Goal: Task Accomplishment & Management: Manage account settings

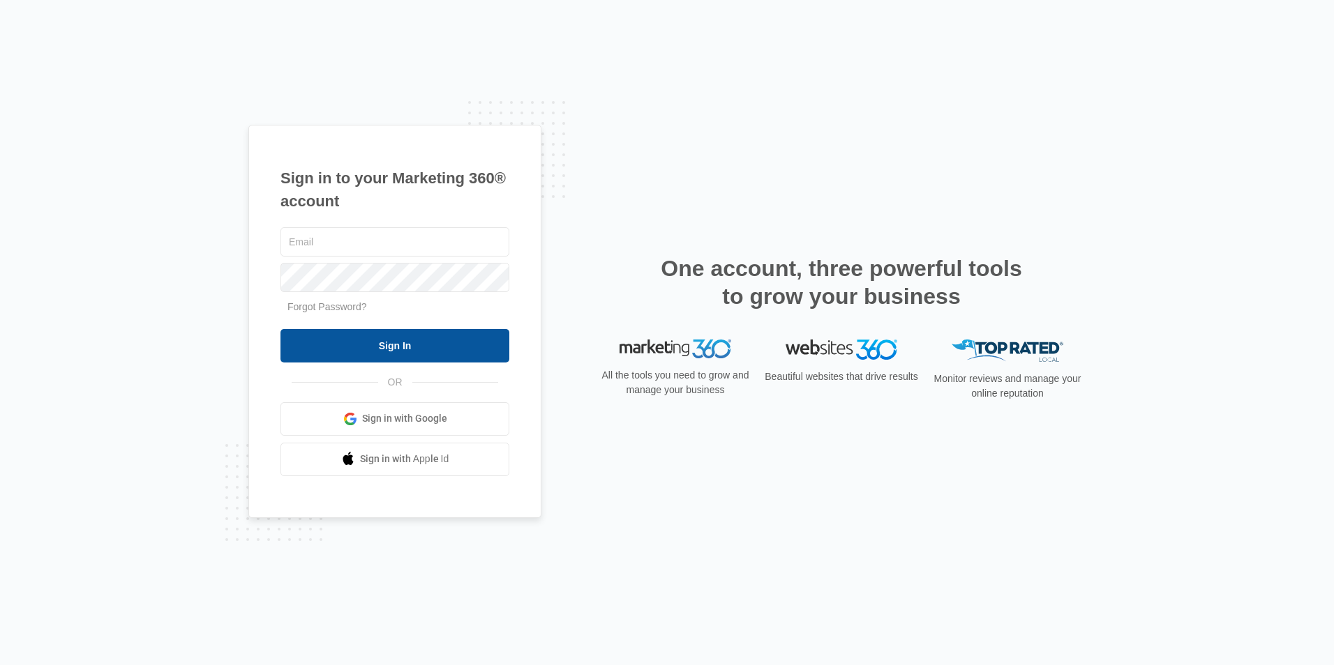
type input "[EMAIL_ADDRESS][DOMAIN_NAME]"
click at [405, 338] on input "Sign In" at bounding box center [394, 345] width 229 height 33
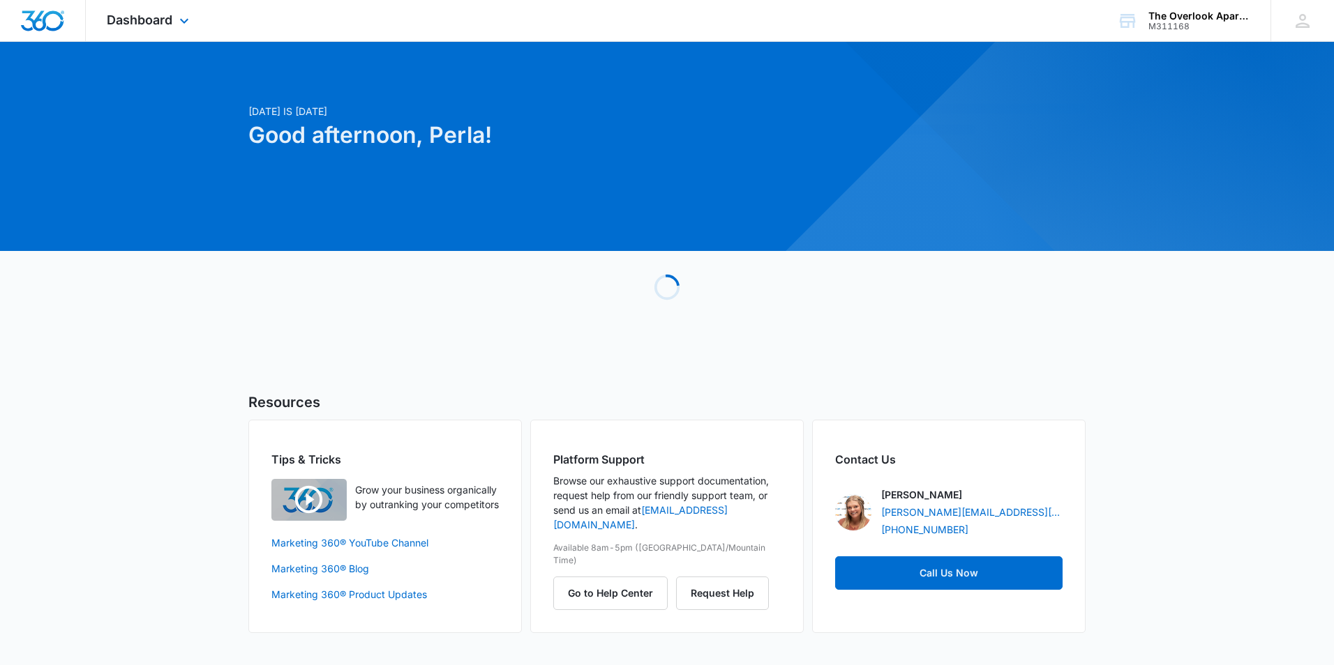
click at [104, 20] on div "Dashboard Apps Reputation Websites Forms CRM Email Social Shop Payments POS Con…" at bounding box center [150, 20] width 128 height 41
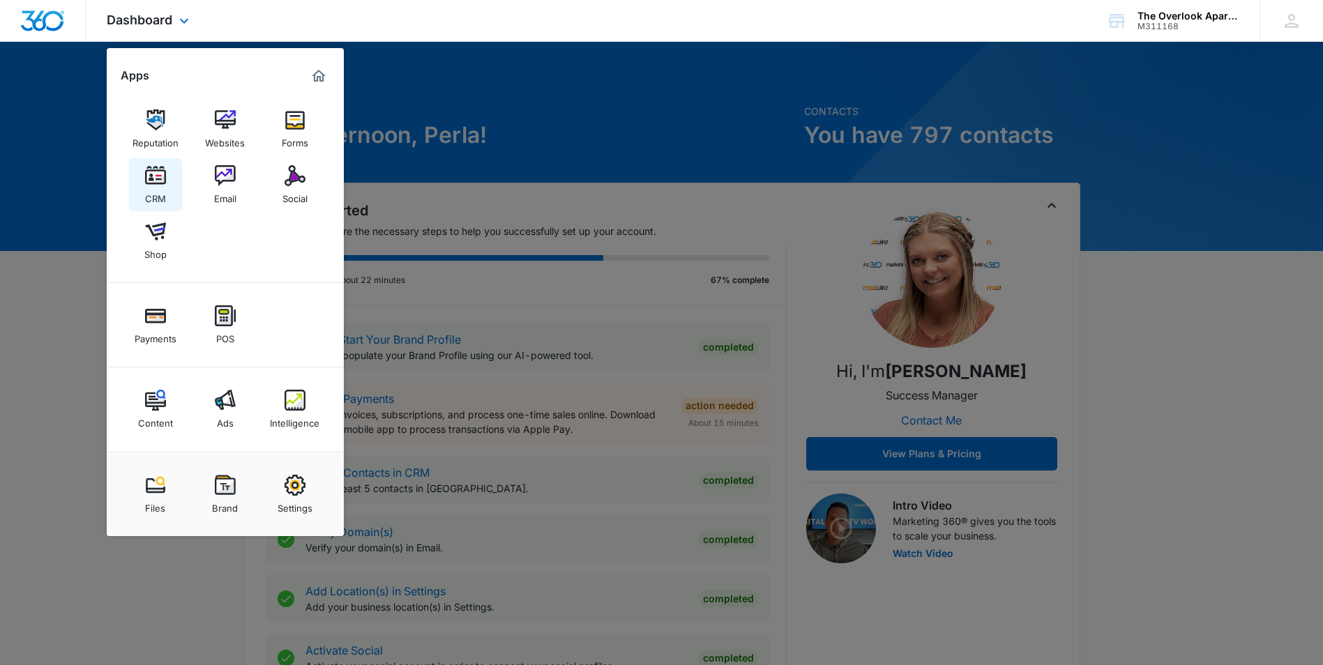
click at [149, 188] on div "CRM" at bounding box center [155, 195] width 21 height 18
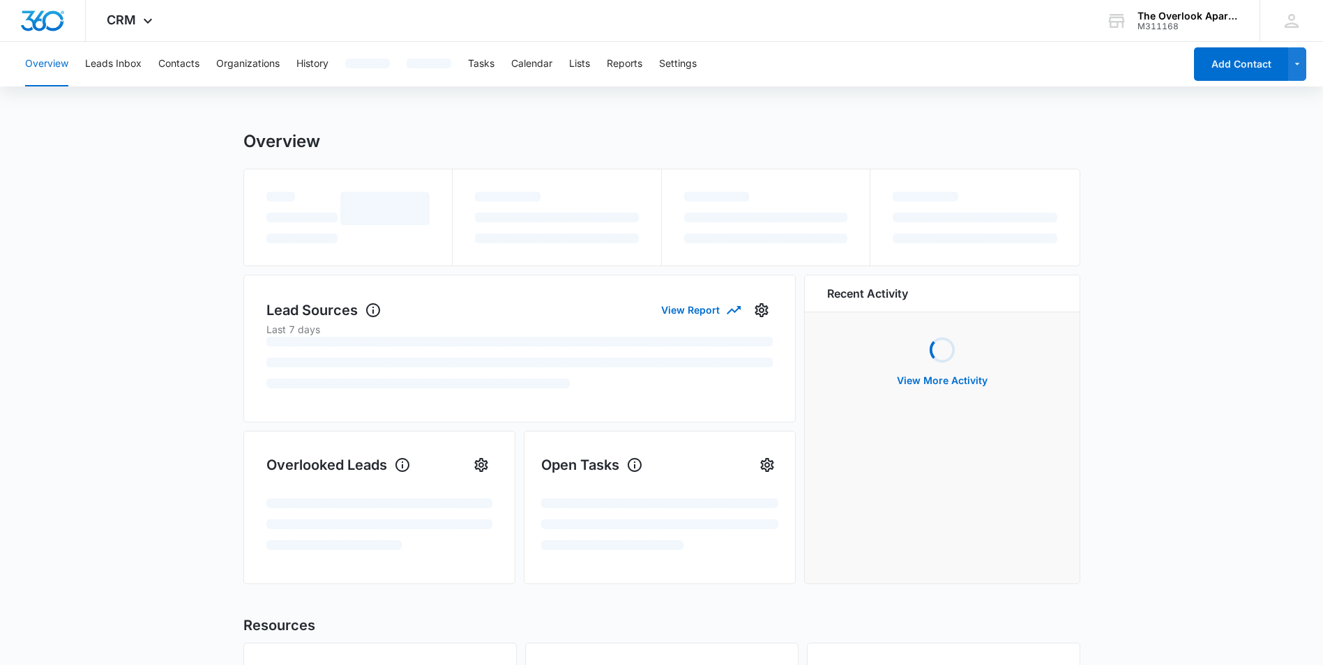
click at [152, 65] on div "Overview Leads Inbox Contacts Organizations History Tasks Calendar Lists Report…" at bounding box center [601, 64] width 1168 height 45
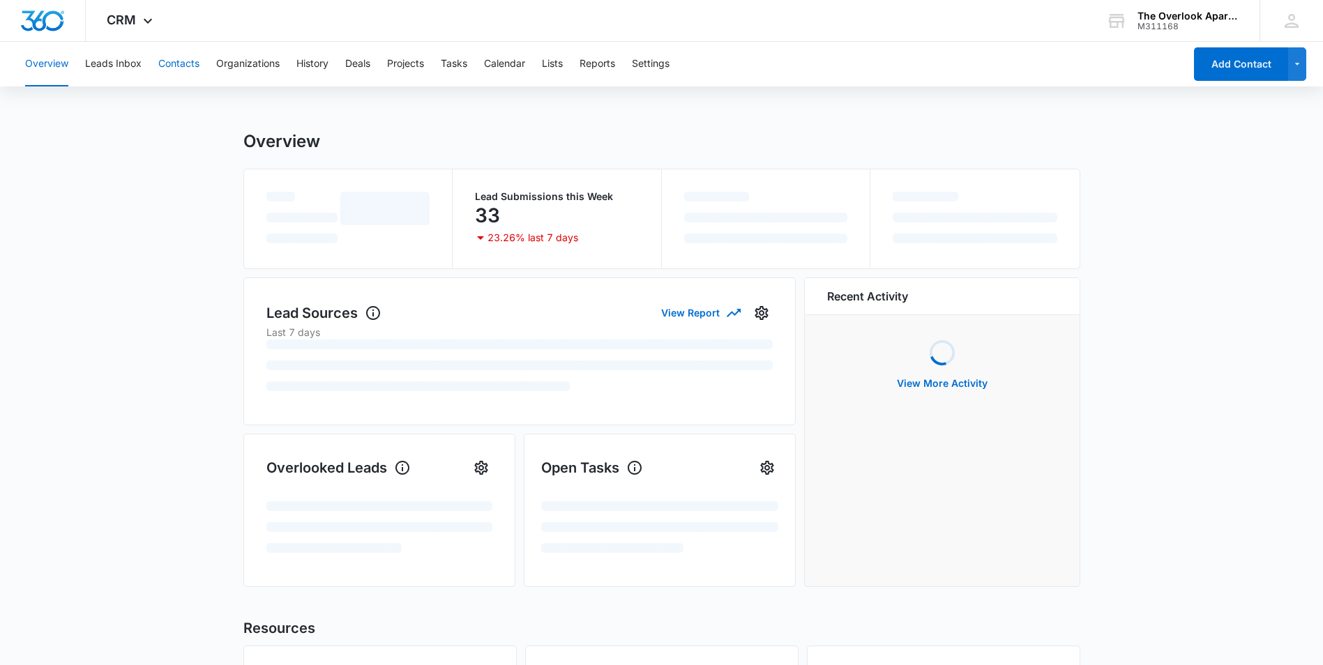
click at [174, 61] on button "Contacts" at bounding box center [178, 64] width 41 height 45
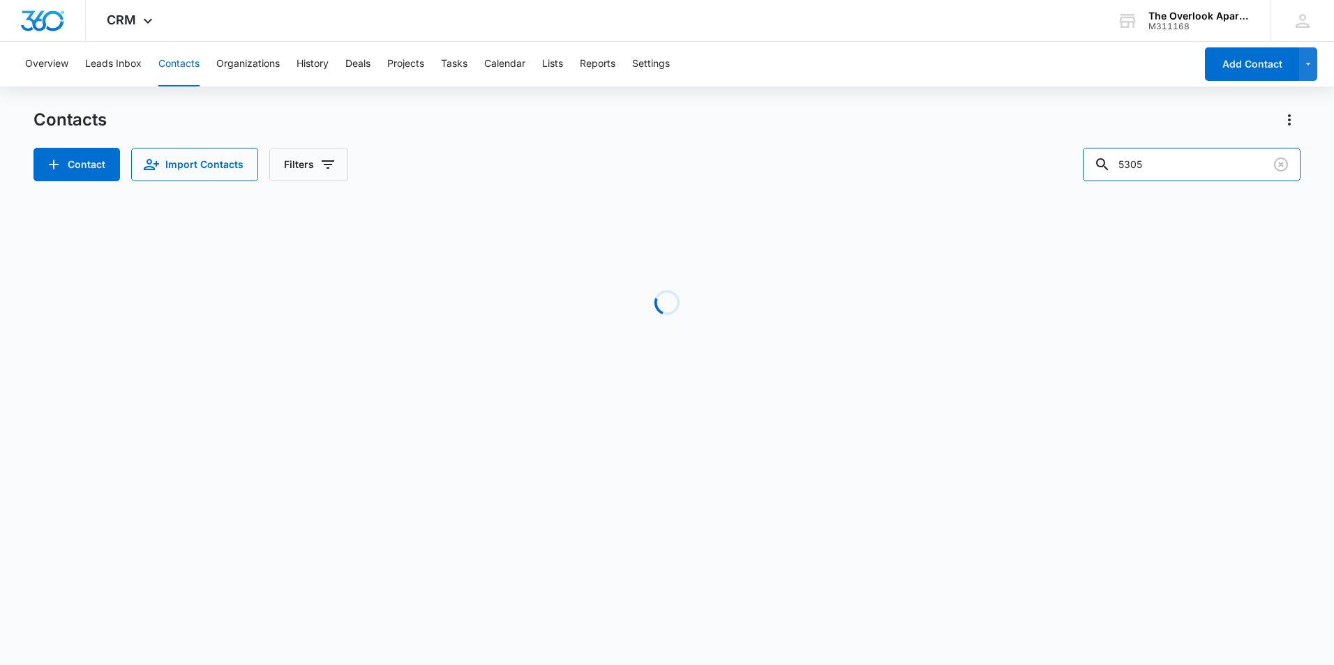
drag, startPoint x: 1183, startPoint y: 158, endPoint x: 937, endPoint y: 171, distance: 246.6
click at [940, 169] on div "Contact Import Contacts Filters 5305" at bounding box center [666, 164] width 1267 height 33
type input "3202"
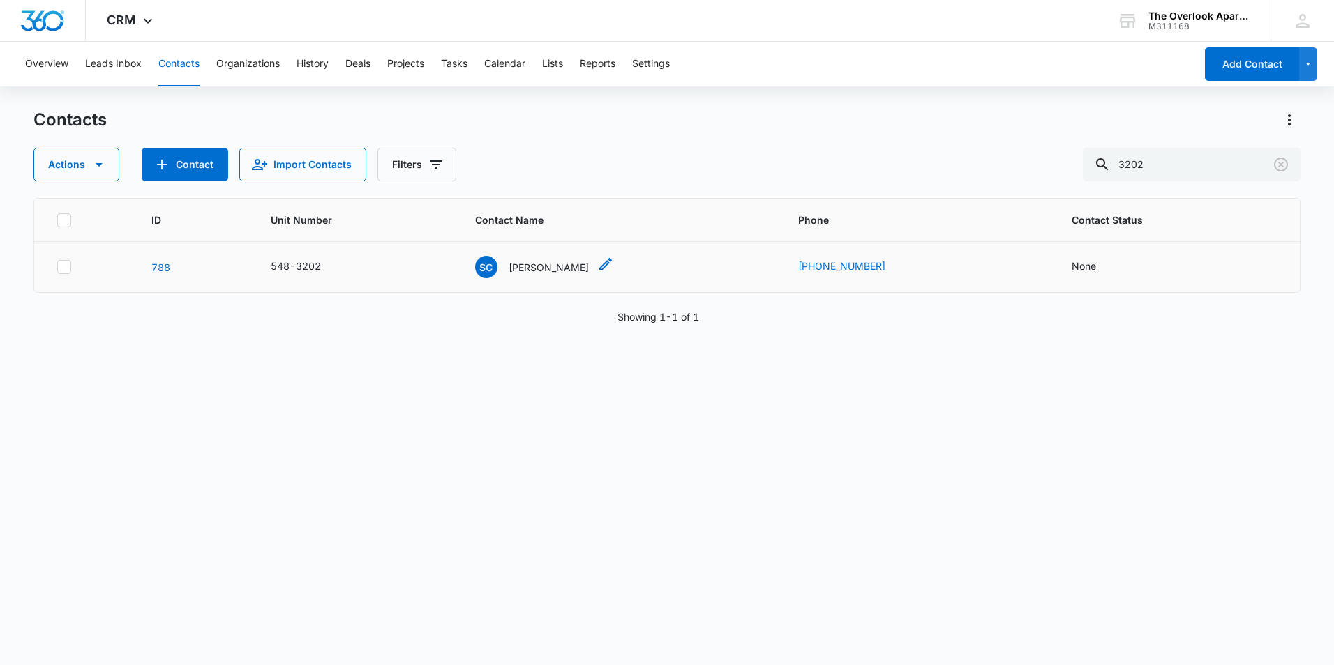
click at [534, 265] on p "[PERSON_NAME]" at bounding box center [548, 267] width 80 height 15
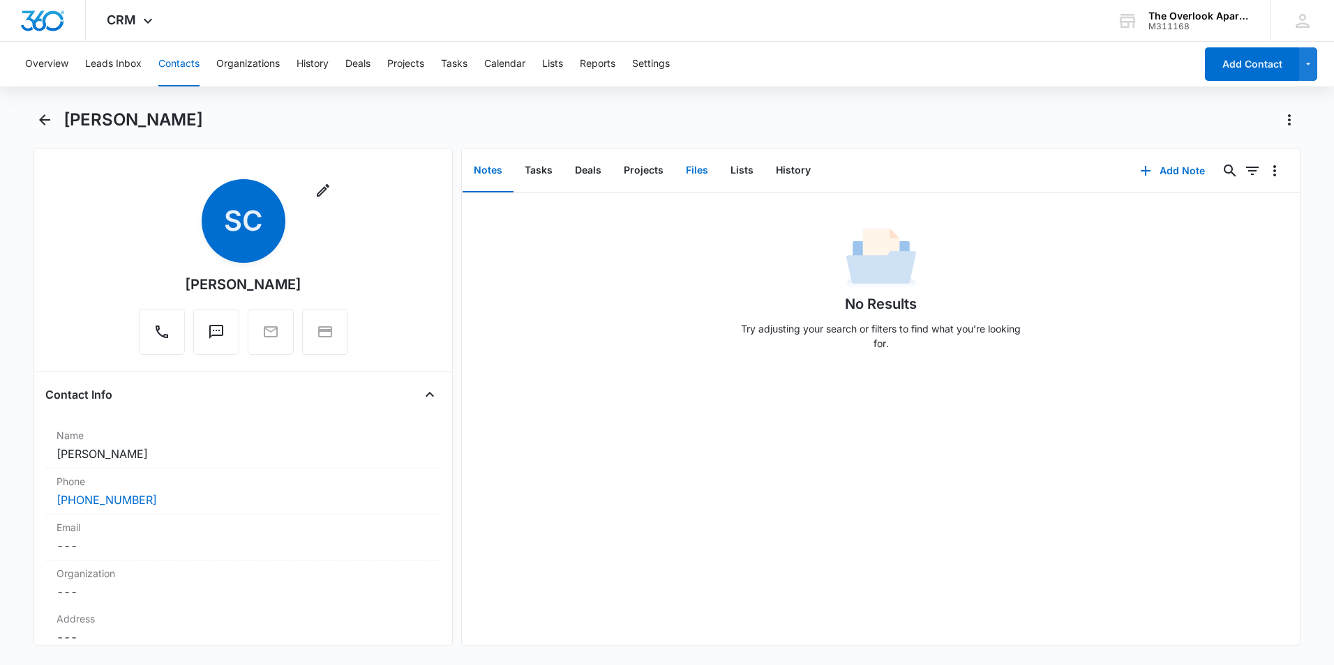
click at [700, 180] on button "Files" at bounding box center [696, 170] width 45 height 43
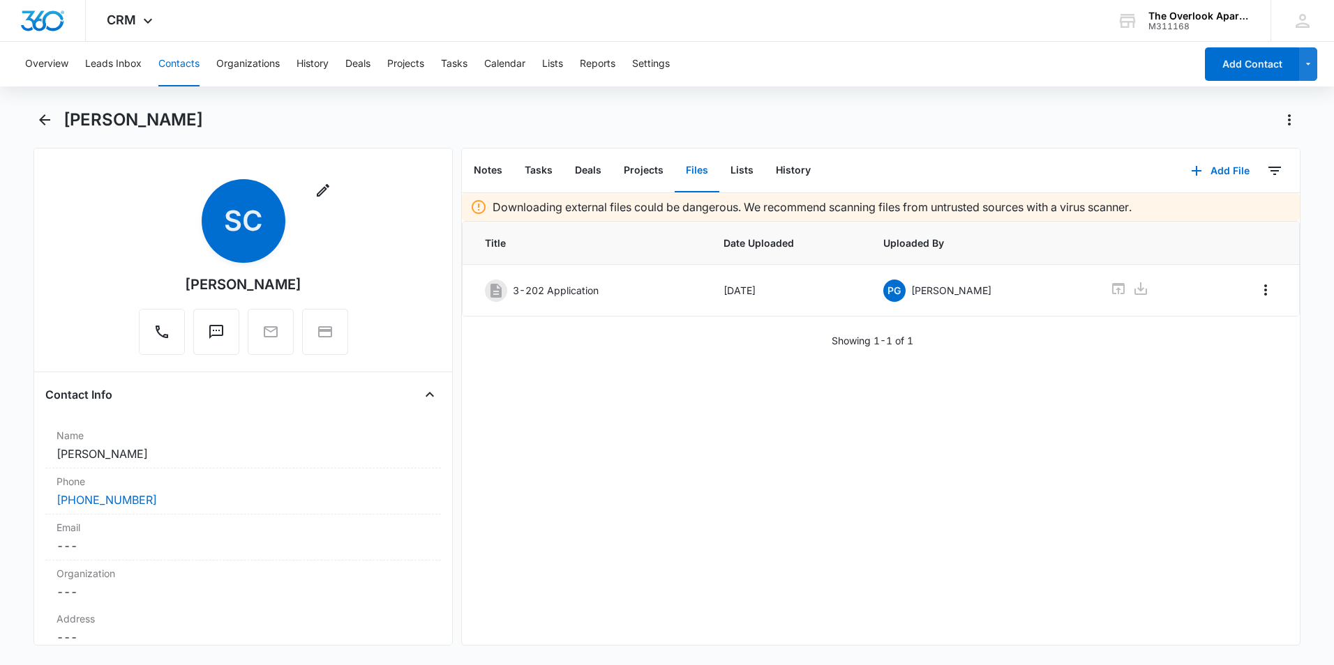
click at [196, 83] on button "Contacts" at bounding box center [178, 64] width 41 height 45
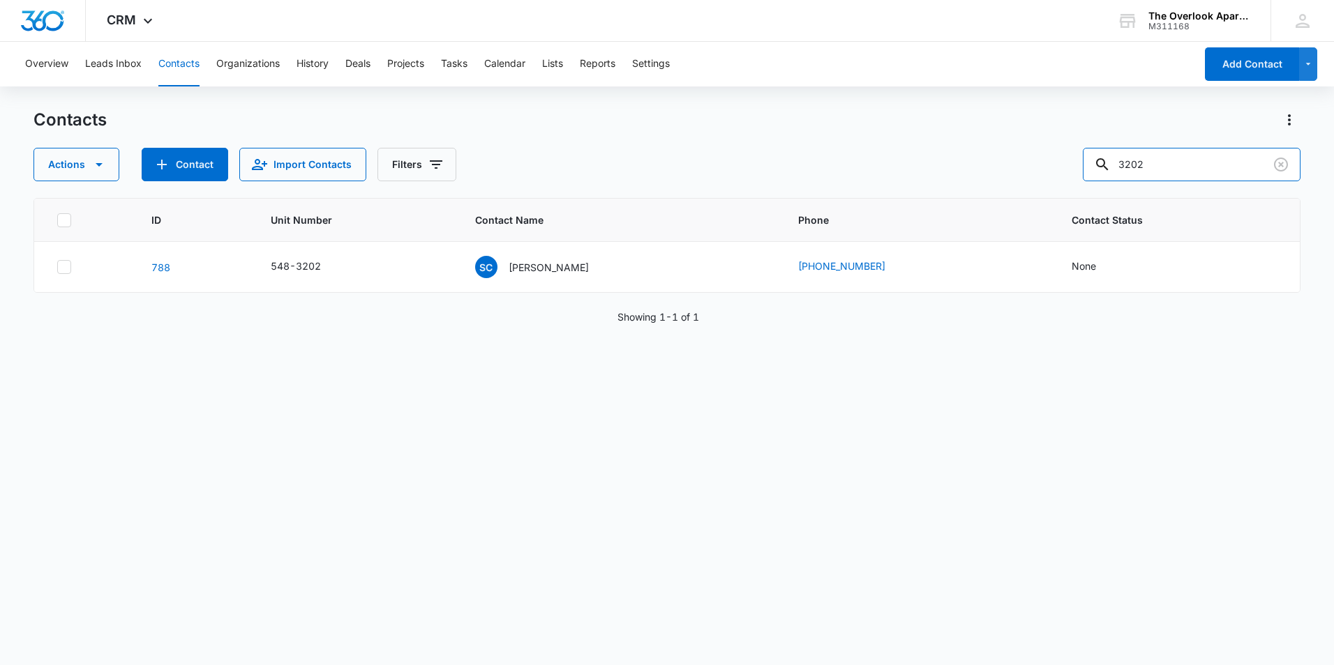
drag, startPoint x: 1189, startPoint y: 165, endPoint x: 1032, endPoint y: 171, distance: 157.0
click at [1034, 172] on div "Actions Contact Import Contacts Filters 3202" at bounding box center [666, 164] width 1267 height 33
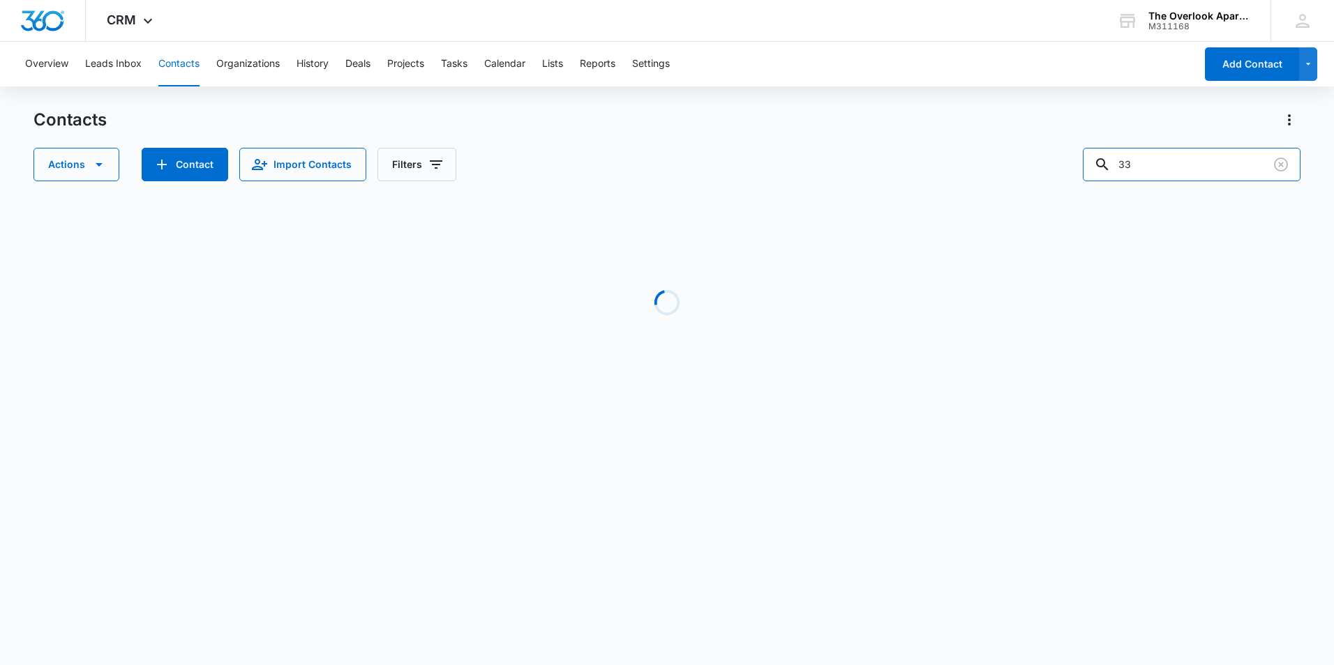
type input "3"
type input "8307"
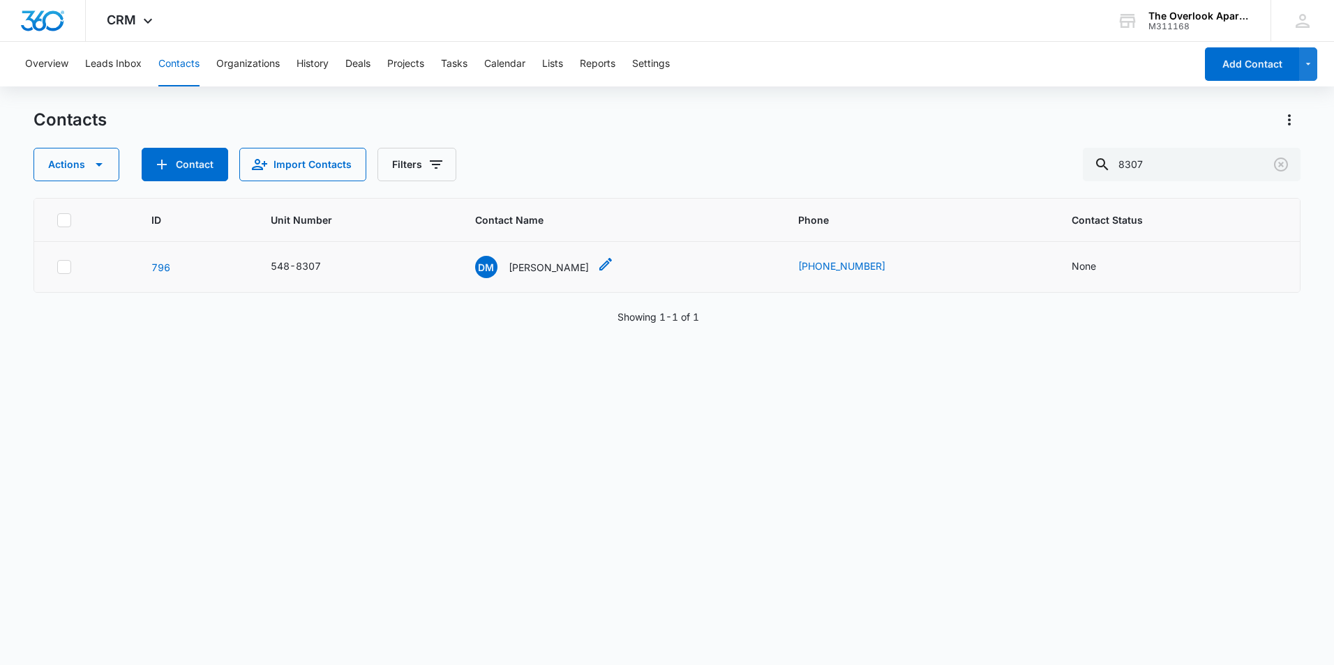
click at [552, 277] on div "DM [PERSON_NAME]" at bounding box center [532, 267] width 114 height 22
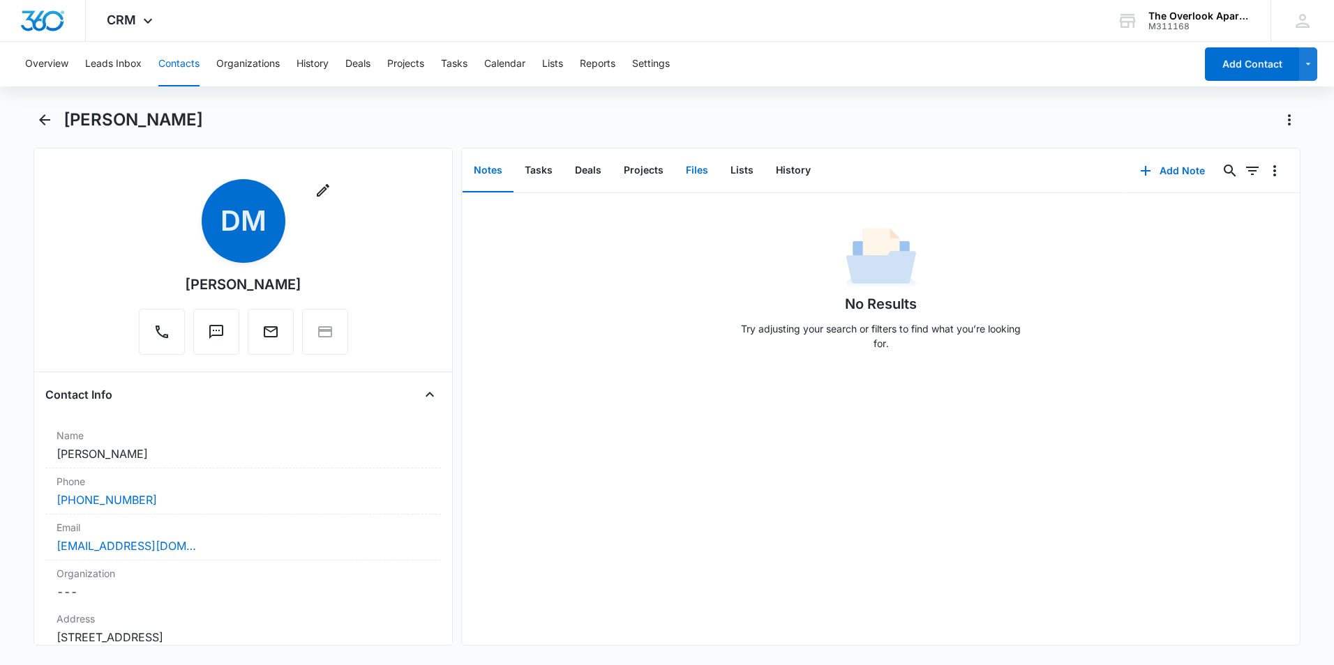
click at [678, 177] on button "Files" at bounding box center [696, 170] width 45 height 43
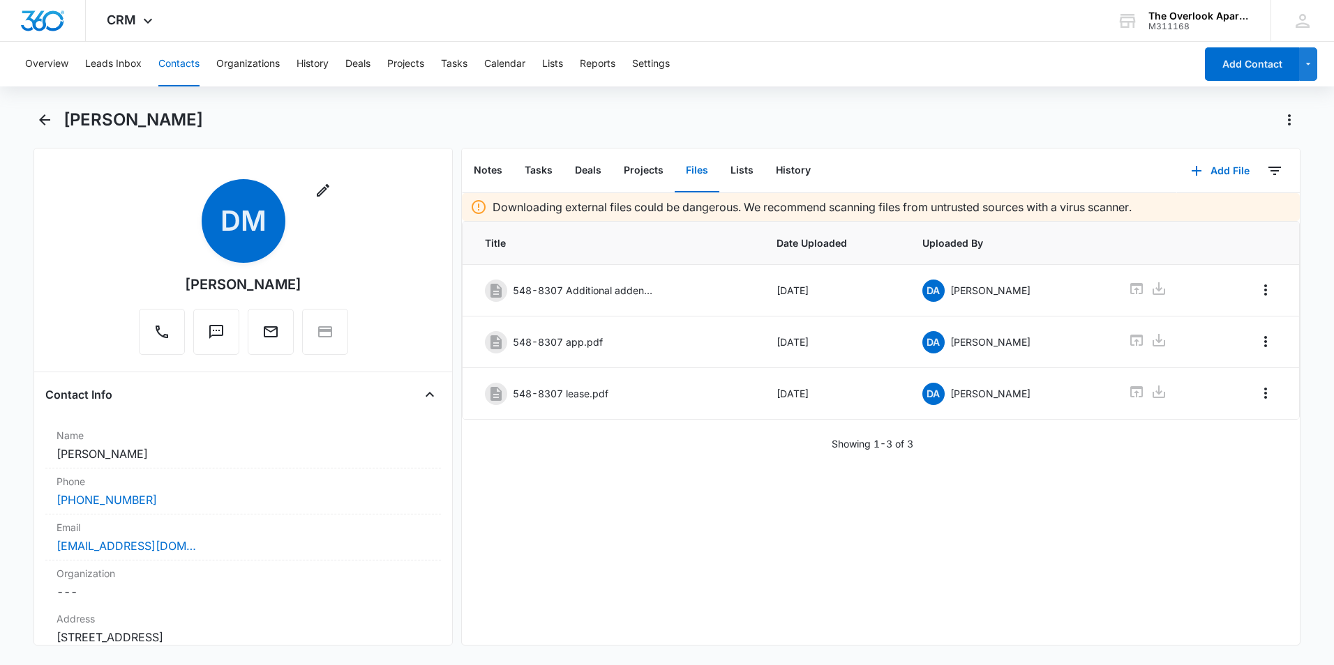
click at [176, 64] on button "Contacts" at bounding box center [178, 64] width 41 height 45
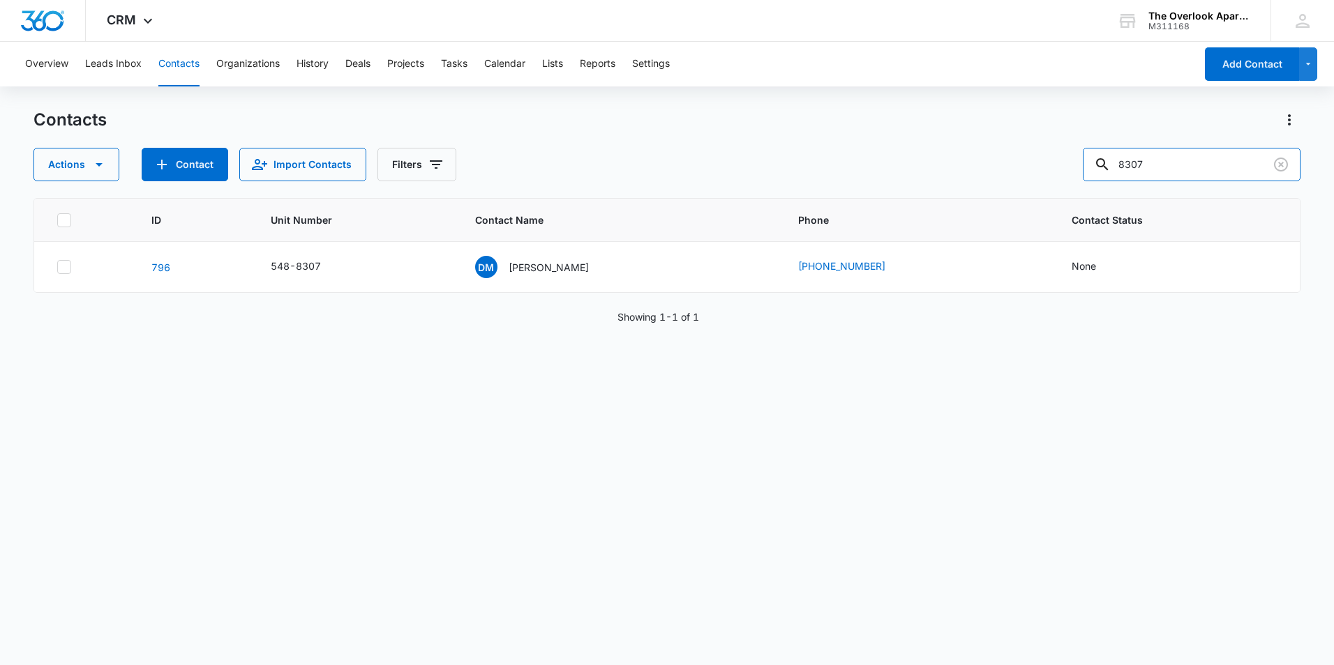
drag, startPoint x: 1204, startPoint y: 163, endPoint x: 818, endPoint y: 167, distance: 385.7
click at [817, 169] on div "Actions Contact Import Contacts Filters 8307" at bounding box center [666, 164] width 1267 height 33
type input "1207"
drag, startPoint x: 1156, startPoint y: 152, endPoint x: 900, endPoint y: 127, distance: 257.2
click at [901, 127] on div "Contacts Actions Contact Import Contacts Filters 1207" at bounding box center [666, 145] width 1267 height 73
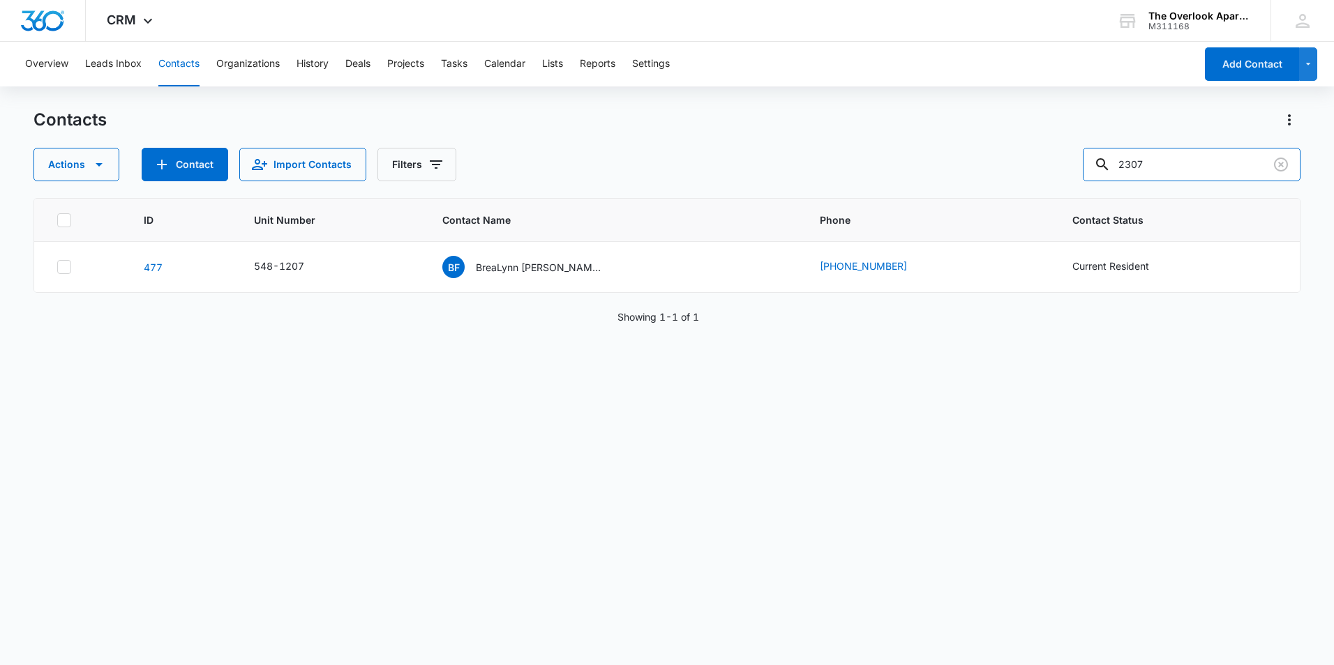
type input "2307"
click at [488, 269] on p "[PERSON_NAME] [PERSON_NAME] & [PERSON_NAME]" at bounding box center [539, 267] width 126 height 15
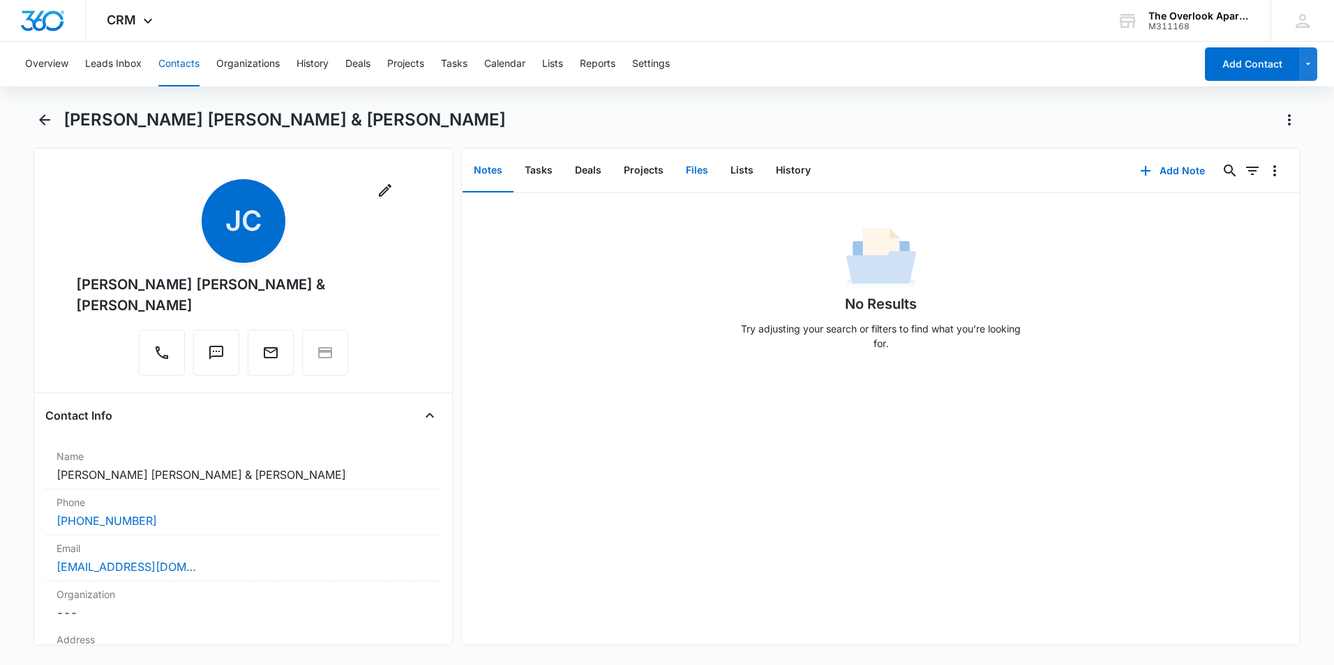
click at [690, 181] on button "Files" at bounding box center [696, 170] width 45 height 43
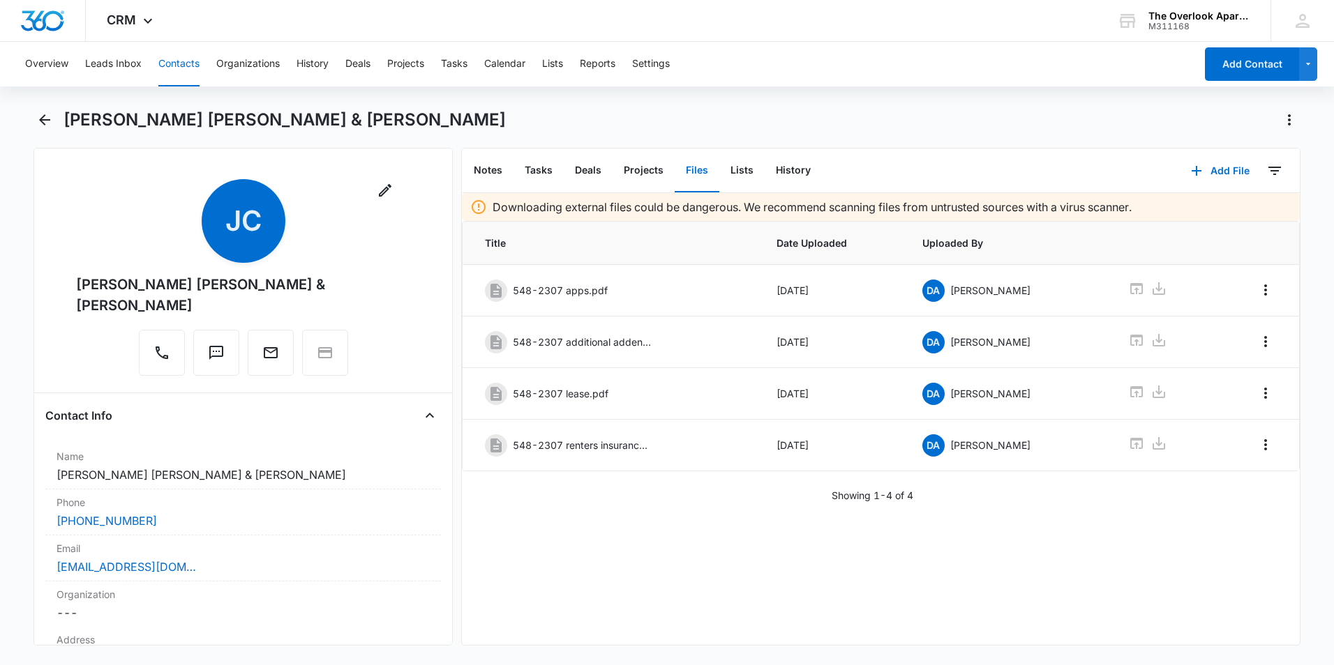
click at [155, 55] on div "Overview Leads Inbox Contacts Organizations History Deals Projects Tasks Calend…" at bounding box center [606, 64] width 1178 height 45
click at [192, 62] on button "Contacts" at bounding box center [178, 64] width 41 height 45
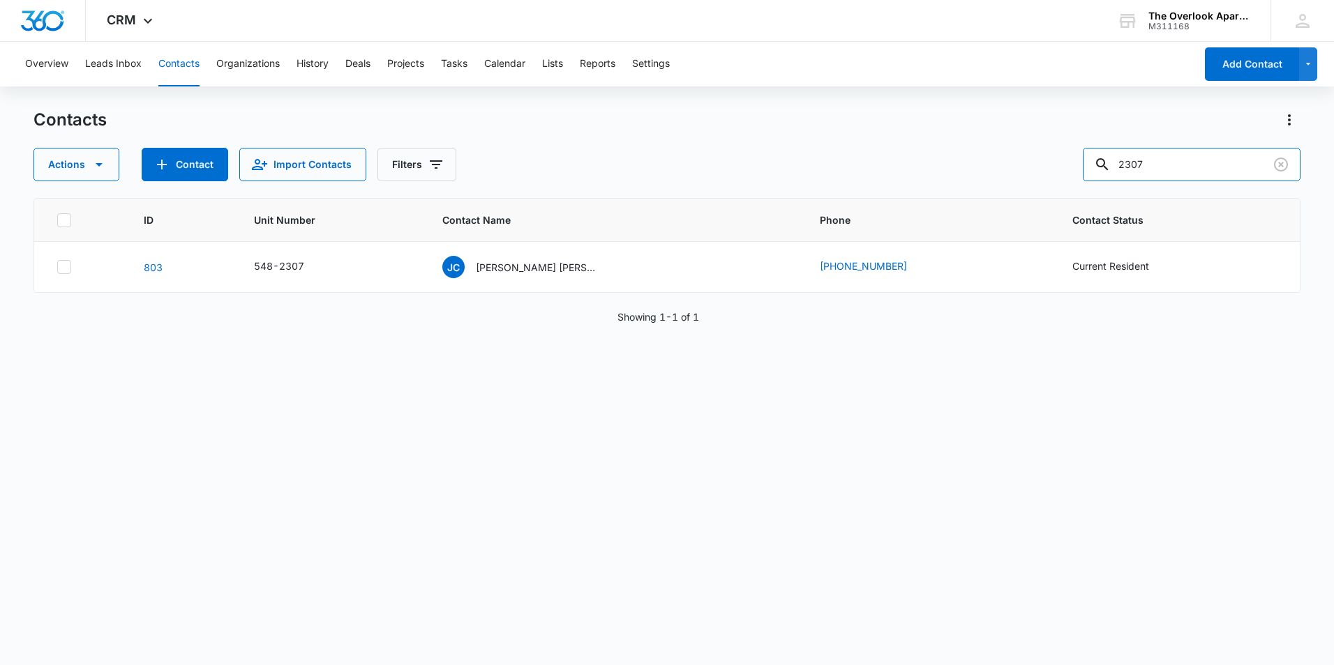
drag, startPoint x: 1173, startPoint y: 162, endPoint x: 970, endPoint y: 194, distance: 205.5
click at [997, 197] on div "Contacts Actions Contact Import Contacts Filters 2307 ID Unit Number Contact Na…" at bounding box center [666, 386] width 1267 height 555
click at [945, 427] on div "ID Unit Number Contact Name Phone Contact Status [PHONE_NUMBER][GEOGRAPHIC_DATA…" at bounding box center [666, 422] width 1267 height 449
drag, startPoint x: 1221, startPoint y: 158, endPoint x: 987, endPoint y: 184, distance: 235.8
click at [983, 185] on div "Contacts Actions Contact Import Contacts Filters 10305 ID Unit Number Contact N…" at bounding box center [666, 386] width 1267 height 555
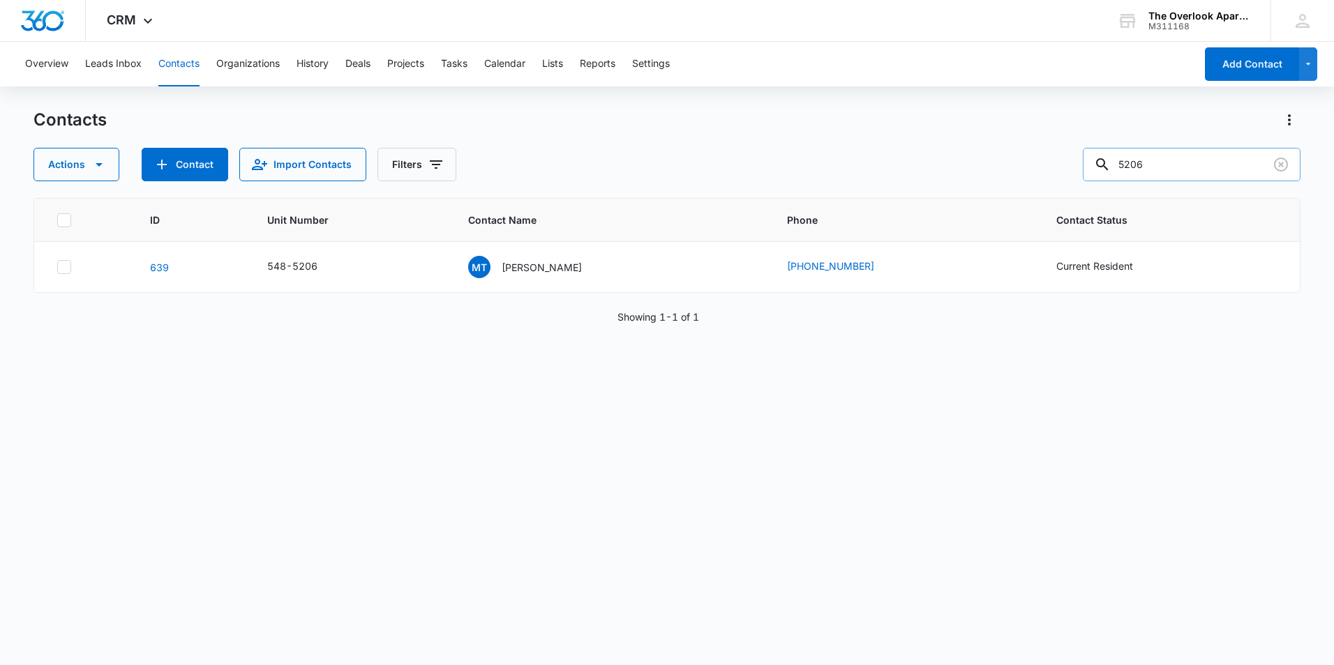
click at [1175, 159] on input "5206" at bounding box center [1191, 164] width 218 height 33
drag, startPoint x: 1175, startPoint y: 151, endPoint x: 918, endPoint y: 192, distance: 260.5
click at [918, 192] on div "Contacts Actions Contact Import Contacts Filters 5206 ID Unit Number Contact Na…" at bounding box center [666, 386] width 1267 height 555
type input "4308"
click at [605, 268] on icon "Contact Name - Brittany OHara - Select to Edit Field" at bounding box center [605, 264] width 17 height 17
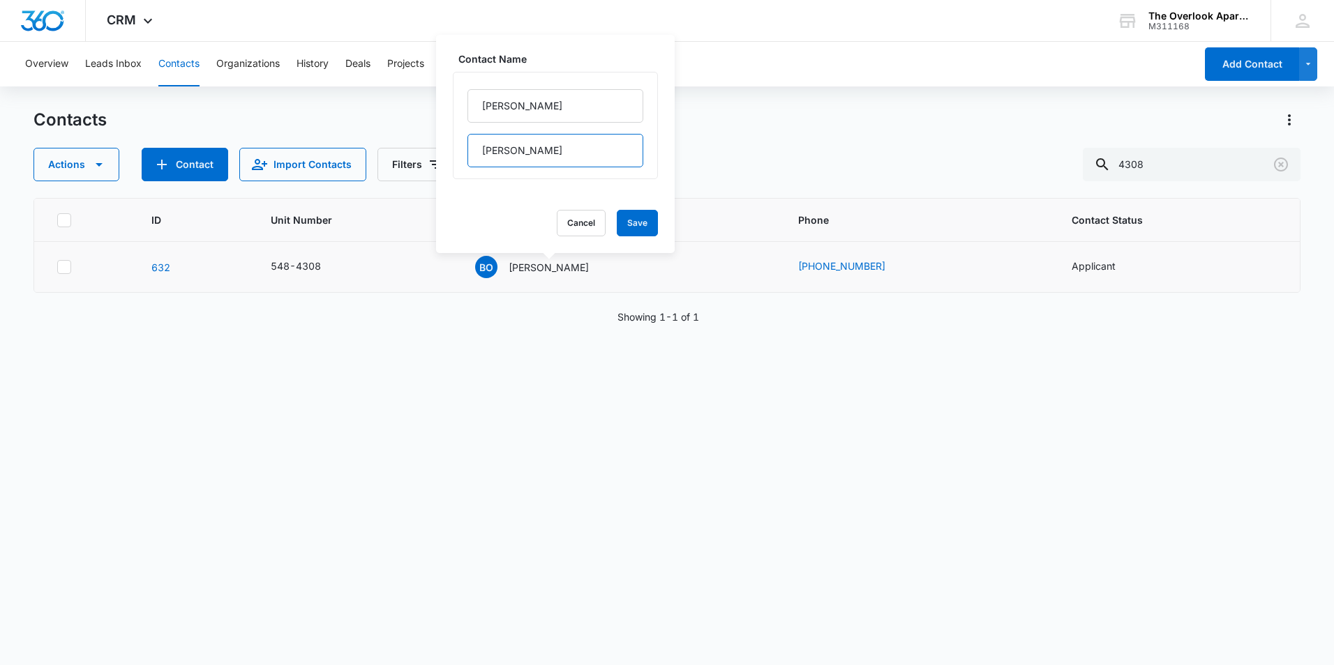
drag, startPoint x: 475, startPoint y: 155, endPoint x: 449, endPoint y: 156, distance: 25.8
click at [449, 156] on div "Contact Name [GEOGRAPHIC_DATA][PERSON_NAME] Cancel Save" at bounding box center [555, 144] width 239 height 218
drag, startPoint x: 567, startPoint y: 110, endPoint x: 455, endPoint y: 108, distance: 111.6
click at [455, 108] on div "[PERSON_NAME]" at bounding box center [555, 125] width 205 height 107
click at [545, 111] on input "[PERSON_NAME]" at bounding box center [555, 105] width 176 height 33
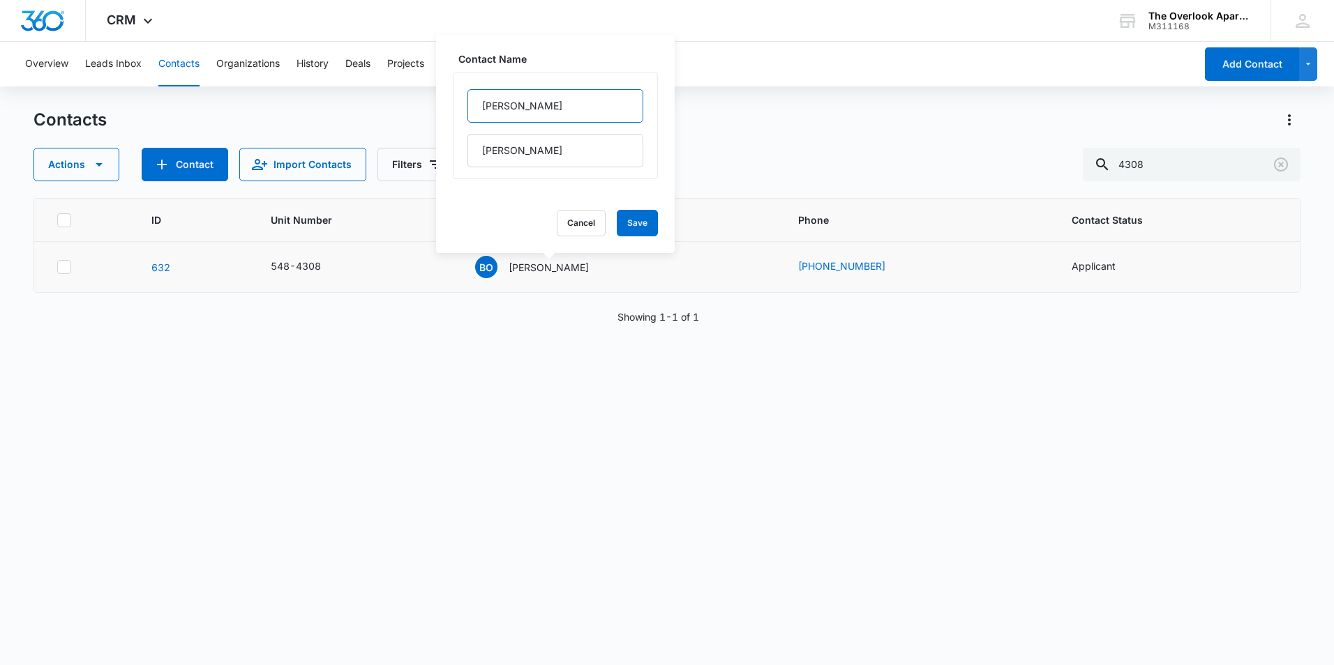
paste input "[PERSON_NAME]"
type input "[PERSON_NAME]"
drag, startPoint x: 483, startPoint y: 149, endPoint x: 402, endPoint y: 160, distance: 82.4
click at [402, 160] on div "Contacts Actions Contact Import Contacts Filters 4308 ID Unit Number Contact Na…" at bounding box center [666, 386] width 1267 height 555
drag, startPoint x: 524, startPoint y: 156, endPoint x: 455, endPoint y: 152, distance: 69.8
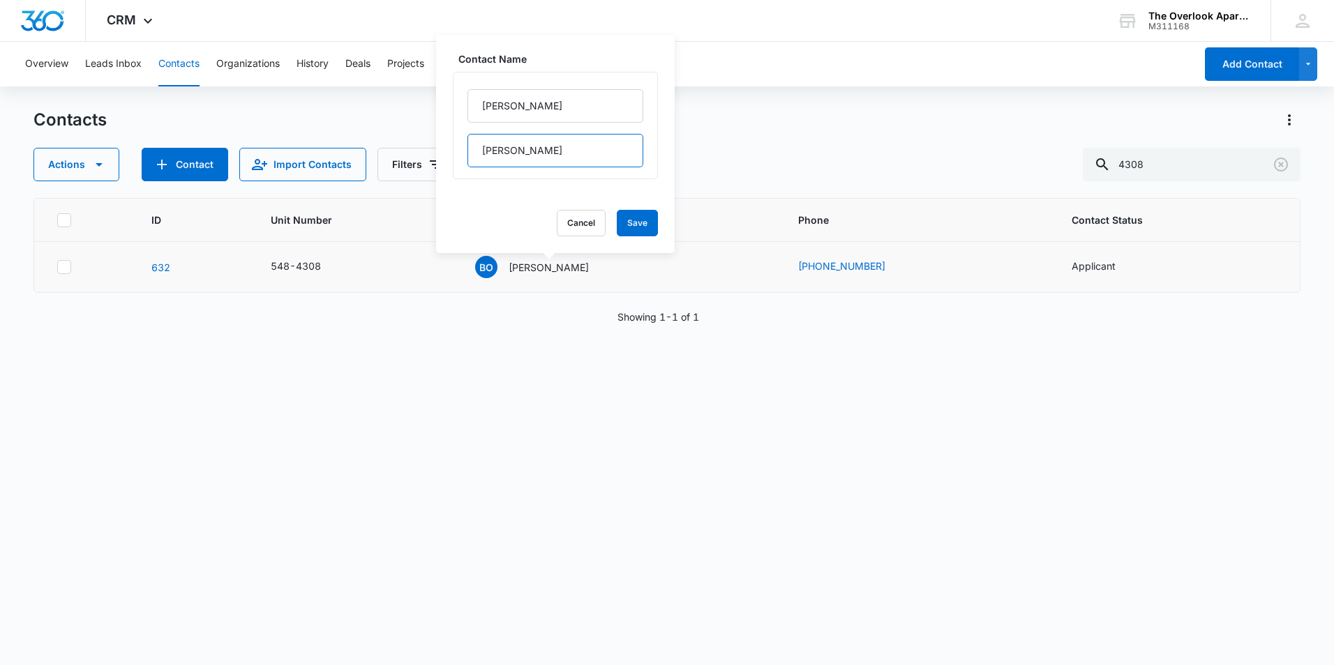
click at [455, 152] on div "[PERSON_NAME]" at bounding box center [555, 125] width 205 height 107
drag, startPoint x: 566, startPoint y: 107, endPoint x: 447, endPoint y: 110, distance: 118.6
click at [447, 110] on div "Contact Name [GEOGRAPHIC_DATA][PERSON_NAME] Cancel Save" at bounding box center [555, 144] width 239 height 218
click at [643, 225] on div "Contact Name [GEOGRAPHIC_DATA][PERSON_NAME] Cancel Save" at bounding box center [555, 144] width 239 height 218
click at [638, 222] on button "Save" at bounding box center [637, 223] width 41 height 27
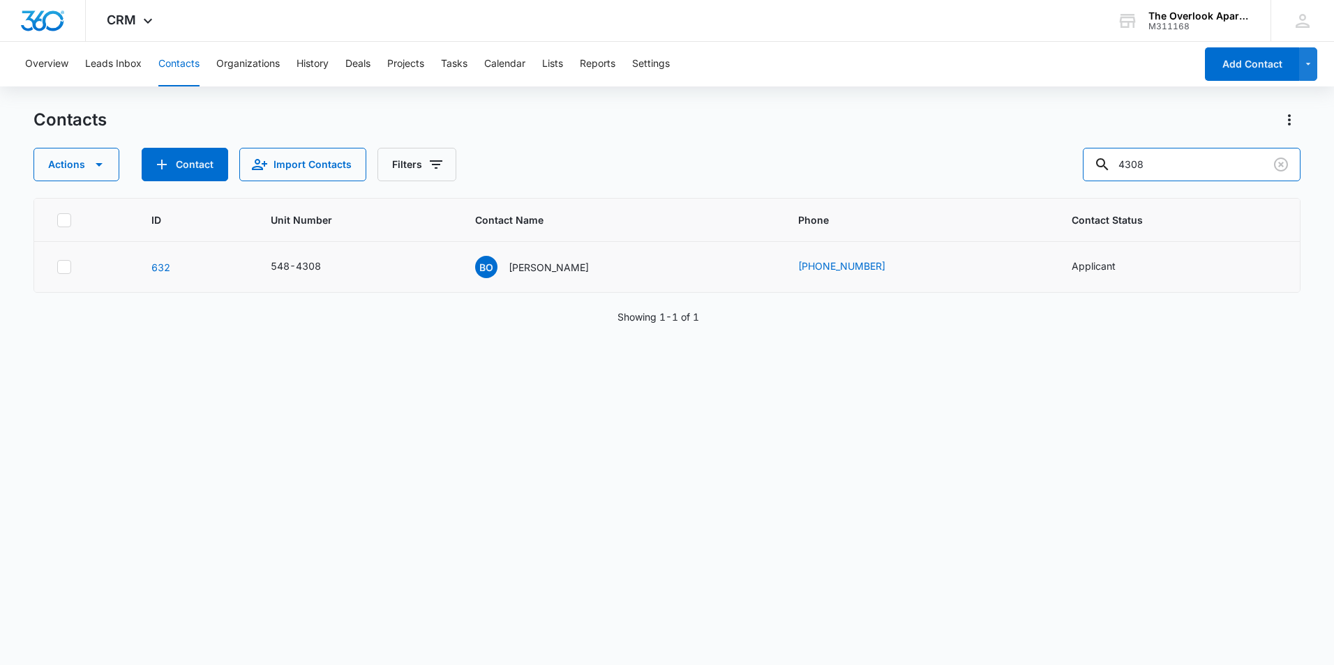
drag, startPoint x: 1109, startPoint y: 163, endPoint x: 891, endPoint y: 167, distance: 217.7
click at [931, 167] on div "Actions Contact Import Contacts Filters 4308" at bounding box center [666, 164] width 1267 height 33
type input "5105"
click at [596, 264] on icon "Contact Name - Alexis Medina - Select to Edit Field" at bounding box center [598, 264] width 13 height 13
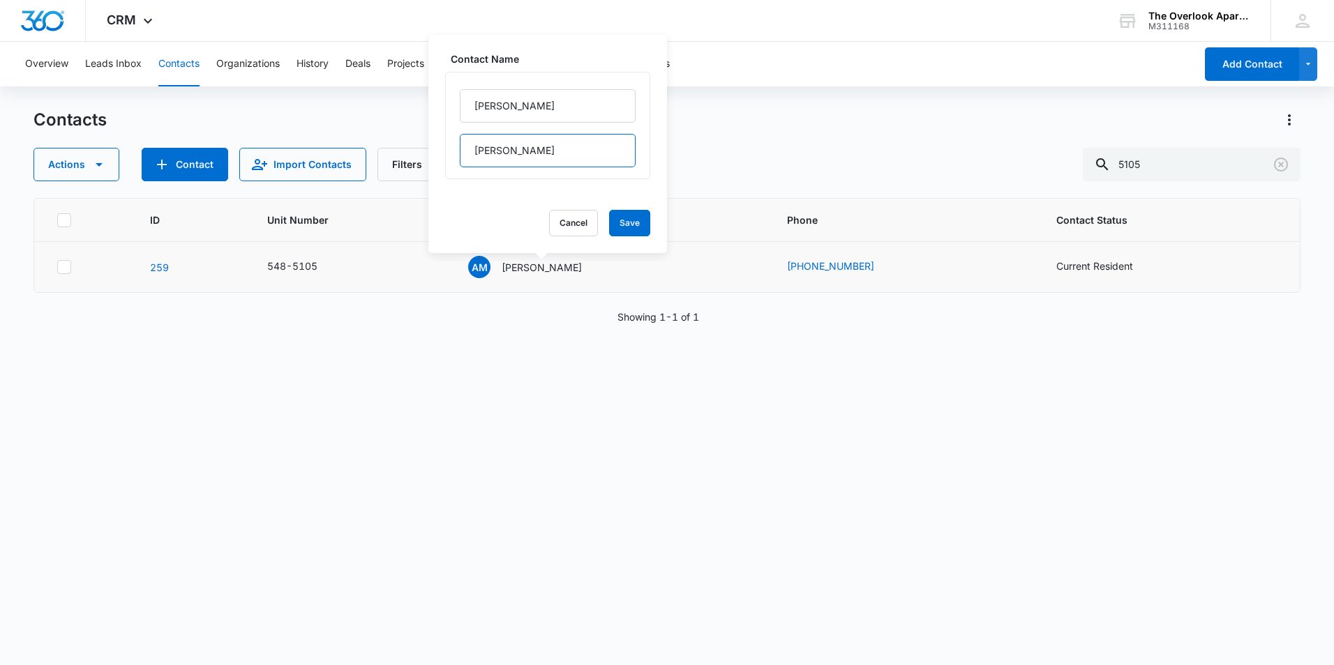
drag, startPoint x: 548, startPoint y: 156, endPoint x: 435, endPoint y: 159, distance: 113.7
click at [435, 159] on div "Contact Name [PERSON_NAME] Cancel Save" at bounding box center [547, 144] width 239 height 218
click at [541, 94] on input "[PERSON_NAME]" at bounding box center [548, 105] width 176 height 33
paste input "[PERSON_NAME]"
drag, startPoint x: 575, startPoint y: 96, endPoint x: 386, endPoint y: 112, distance: 189.7
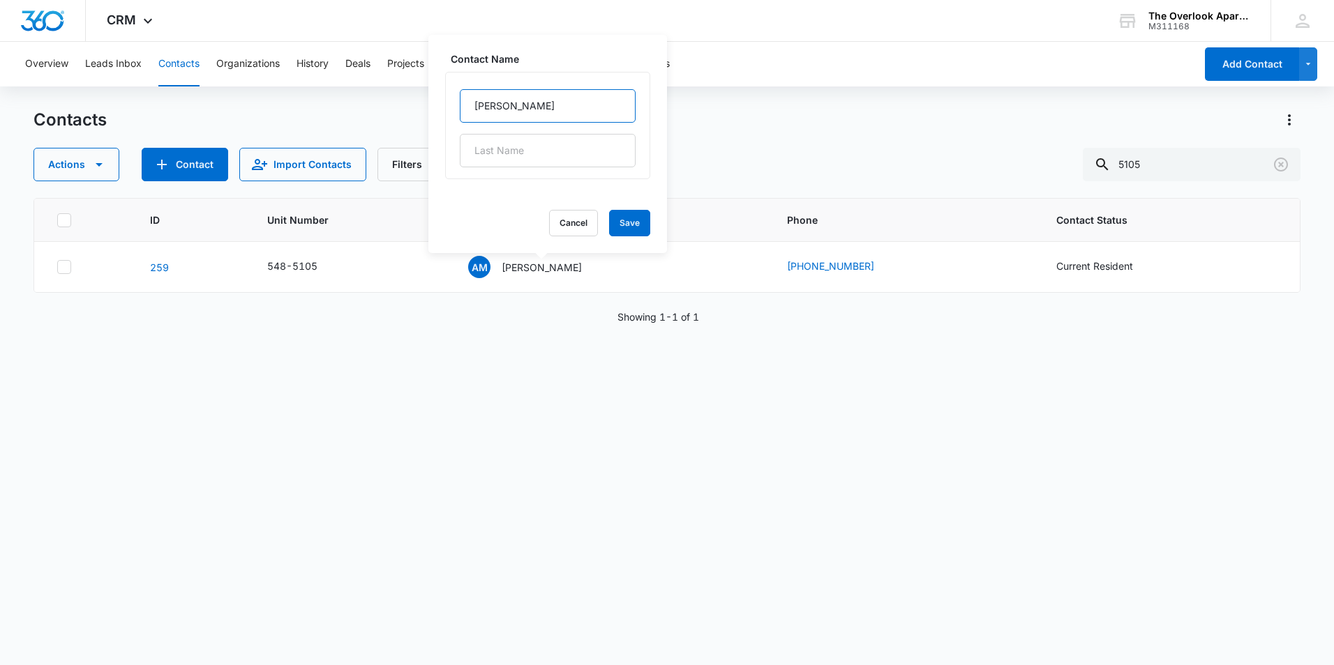
click at [386, 112] on div "Contacts Actions Contact Import Contacts Filters 5105 ID Unit Number Contact Na…" at bounding box center [666, 386] width 1267 height 555
drag, startPoint x: 564, startPoint y: 102, endPoint x: 458, endPoint y: 102, distance: 106.7
click at [458, 102] on div "[PERSON_NAME]" at bounding box center [547, 125] width 205 height 107
type input "[PERSON_NAME]"
click at [617, 218] on button "Save" at bounding box center [629, 223] width 41 height 27
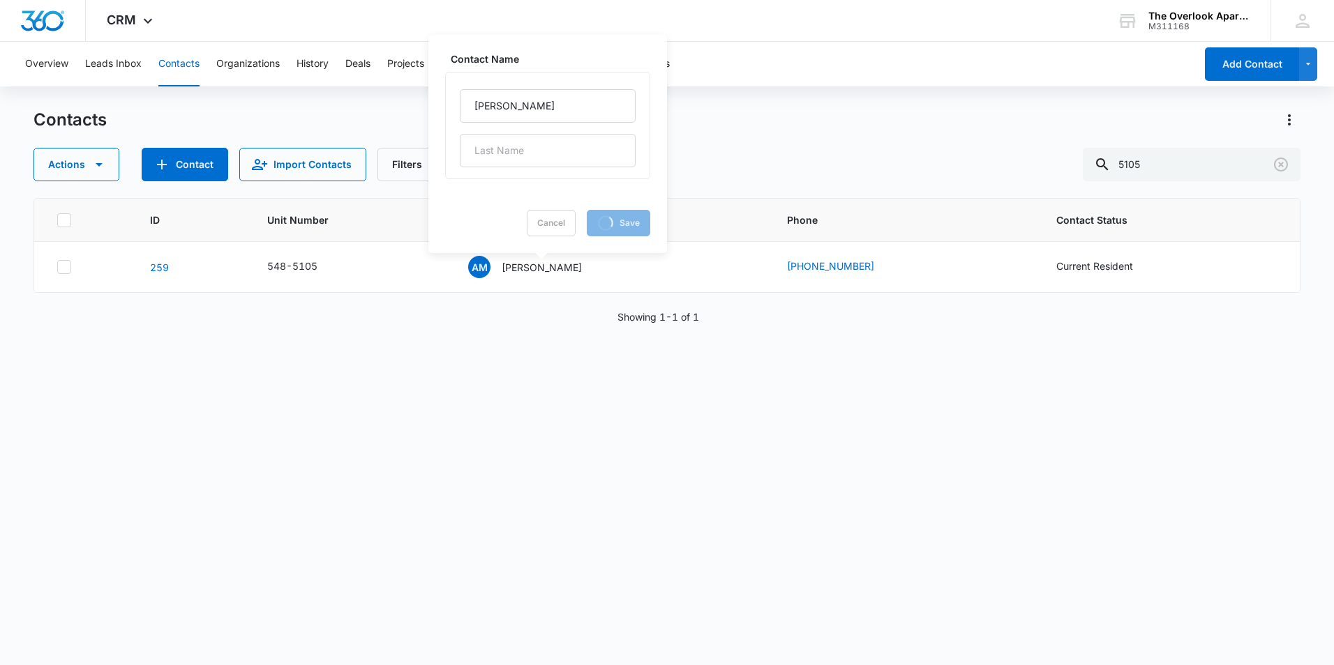
drag, startPoint x: 370, startPoint y: 518, endPoint x: 352, endPoint y: 520, distance: 18.3
click at [367, 519] on div "ID Unit Number Contact Name Phone Contact Status [PHONE_NUMBER] AM [PERSON_NAME…" at bounding box center [666, 422] width 1267 height 449
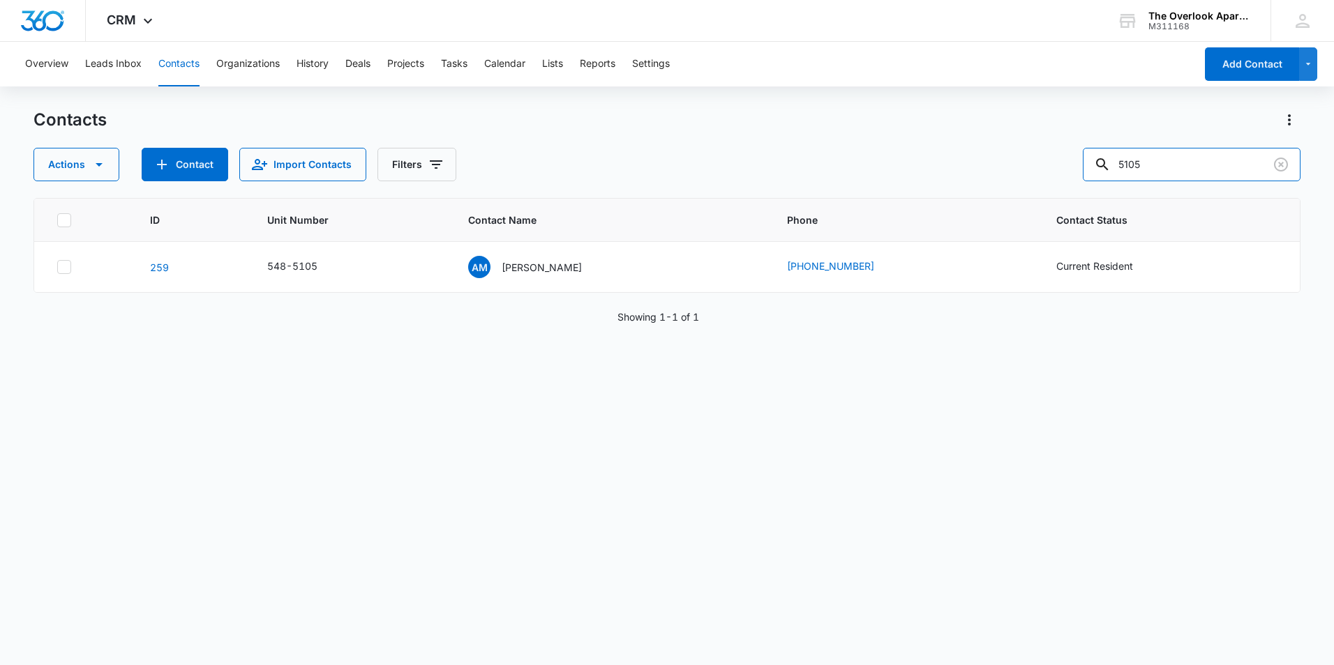
drag, startPoint x: 1225, startPoint y: 176, endPoint x: 761, endPoint y: 220, distance: 466.6
click at [761, 220] on div "Contacts Actions Contact Import Contacts Filters 5105 ID Unit Number Contact Na…" at bounding box center [666, 386] width 1267 height 555
type input "6201"
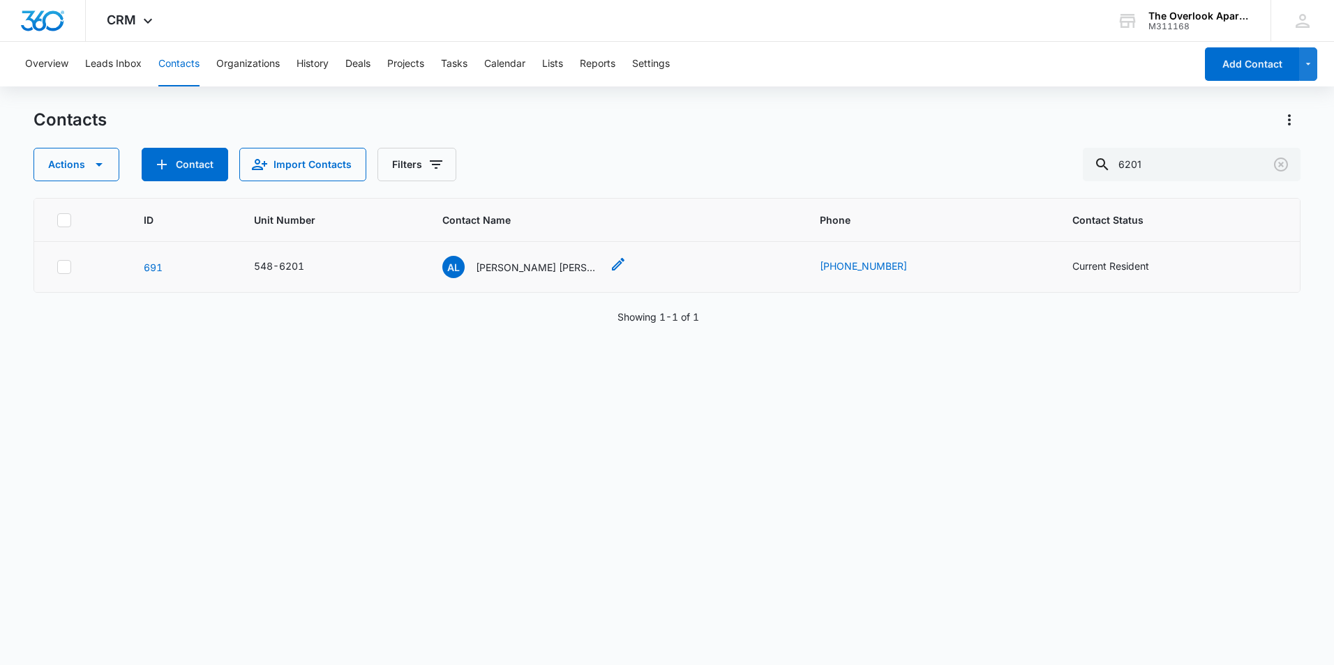
click at [615, 266] on icon "Contact Name - Alyssa Laufer Amani Porter & Aliyah Porter - Select to Edit Field" at bounding box center [618, 264] width 13 height 13
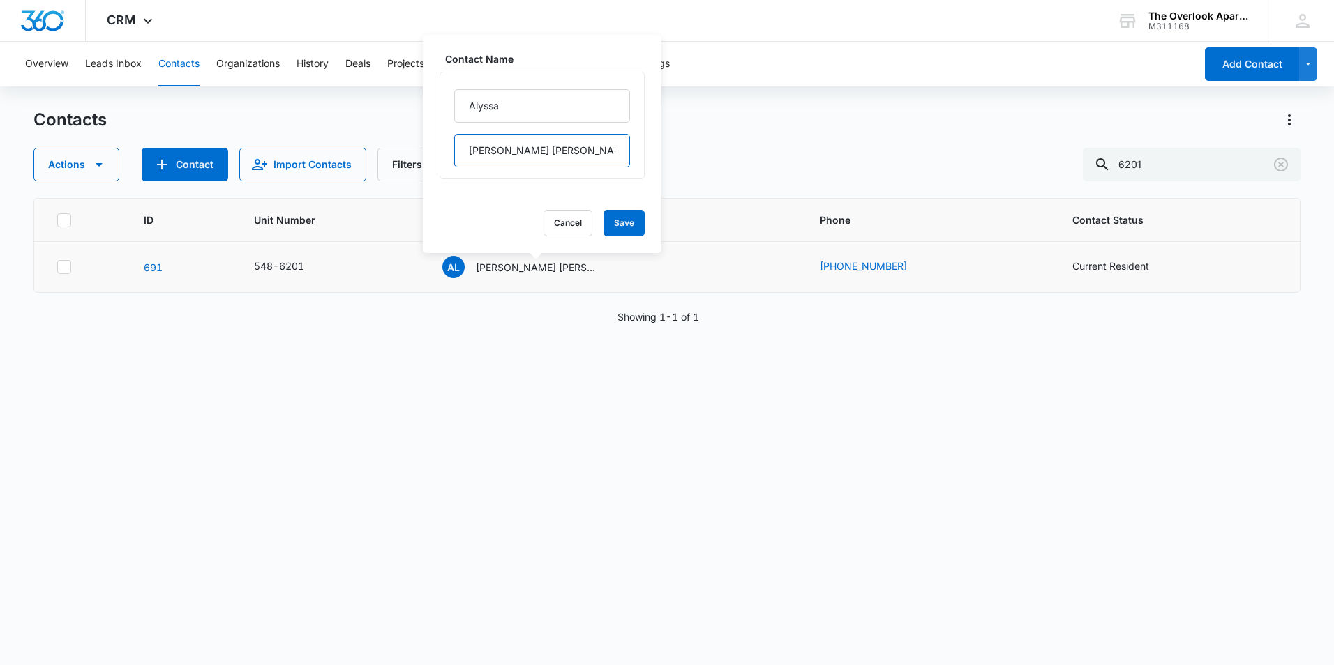
drag, startPoint x: 497, startPoint y: 151, endPoint x: 446, endPoint y: 149, distance: 50.2
click at [446, 149] on div "[PERSON_NAME] [PERSON_NAME] & [PERSON_NAME]" at bounding box center [541, 125] width 205 height 107
type input ", [PERSON_NAME] & [PERSON_NAME]"
click at [522, 116] on input "Alyssa" at bounding box center [542, 105] width 176 height 33
paste input "[PERSON_NAME]"
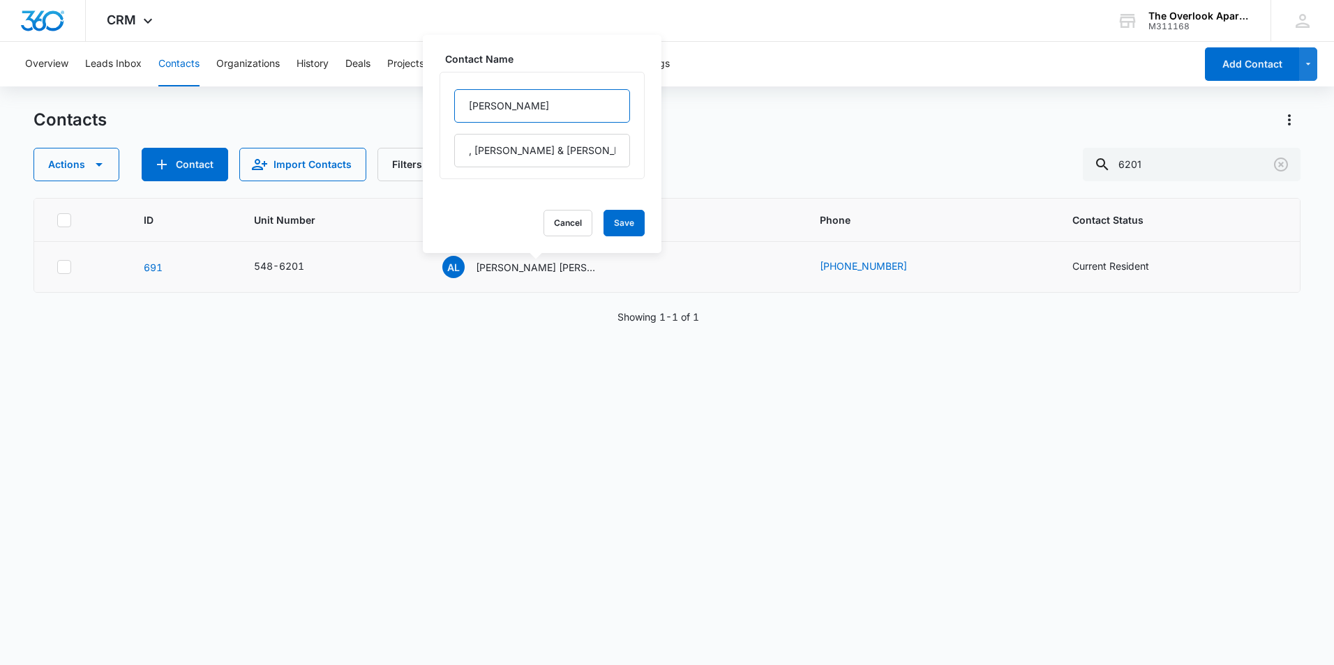
drag, startPoint x: 561, startPoint y: 106, endPoint x: 448, endPoint y: 116, distance: 113.5
click at [448, 116] on div "[PERSON_NAME] , [PERSON_NAME] & [PERSON_NAME]" at bounding box center [541, 125] width 205 height 107
type input "[PERSON_NAME]"
click at [474, 147] on input ", [PERSON_NAME] & [PERSON_NAME]" at bounding box center [542, 150] width 176 height 33
type input ",[PERSON_NAME] & [PERSON_NAME]"
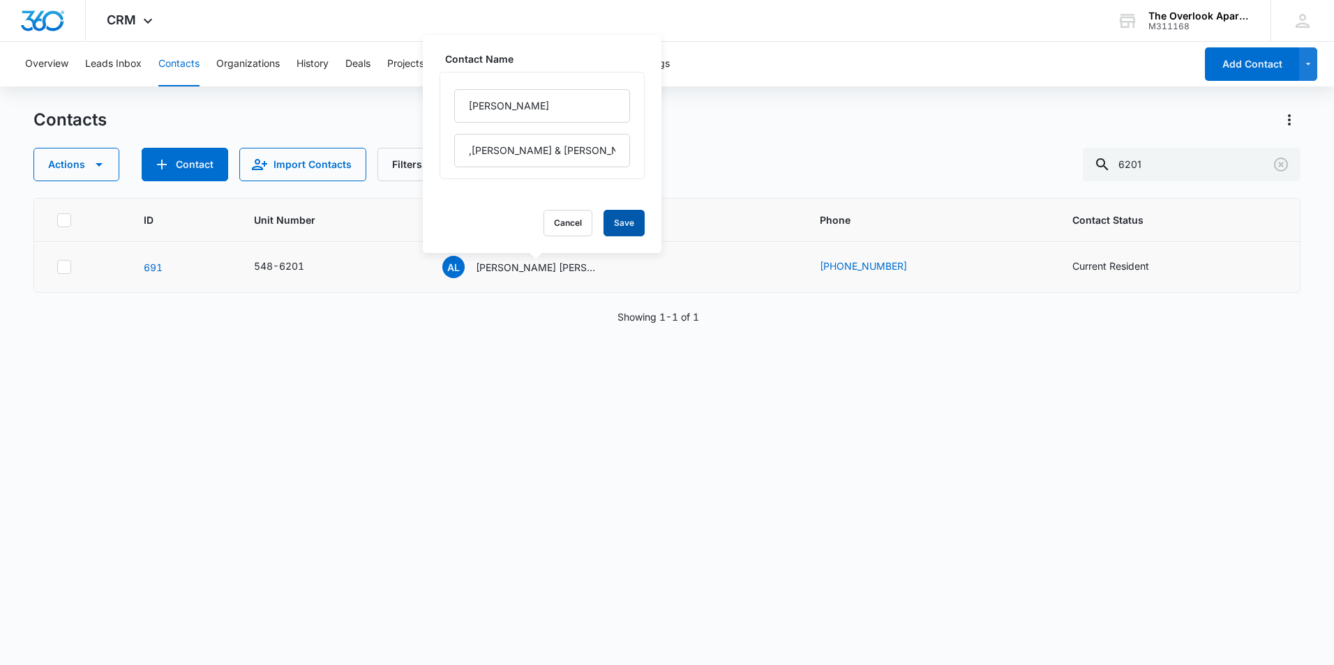
click at [604, 219] on button "Save" at bounding box center [623, 223] width 41 height 27
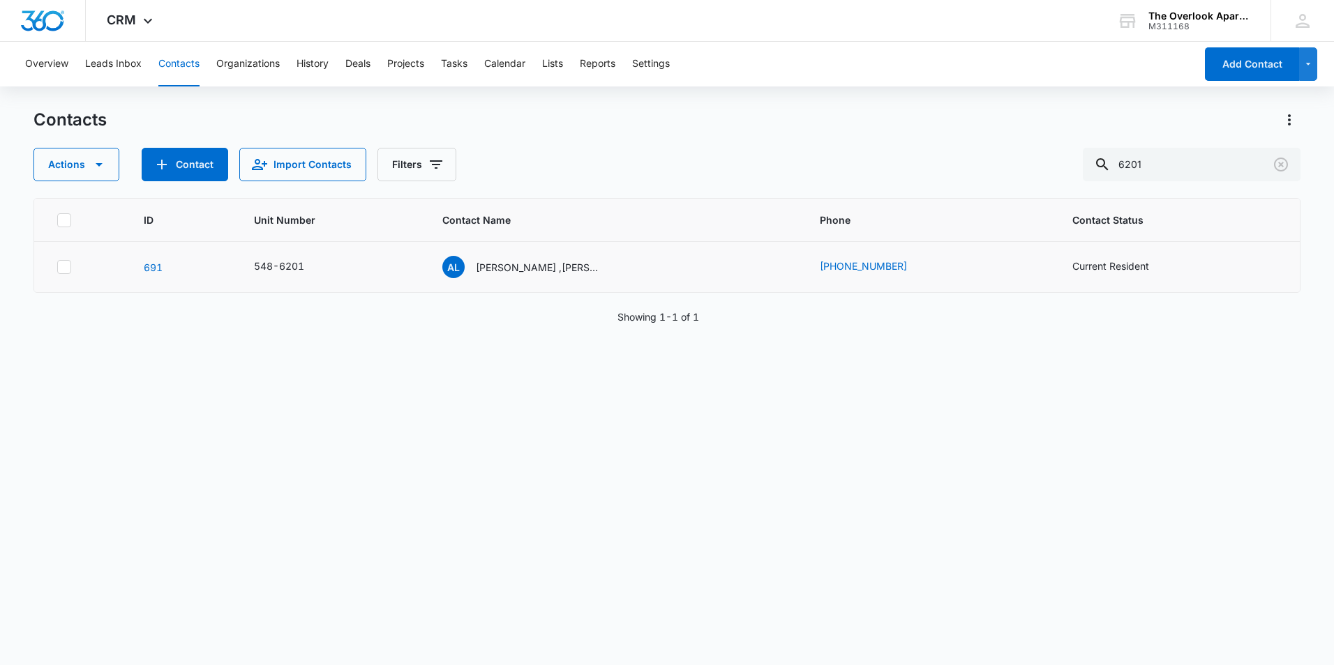
click at [976, 407] on div "ID Unit Number Contact Name Phone Contact Status [PHONE_NUMBER][GEOGRAPHIC_DATA…" at bounding box center [666, 422] width 1267 height 449
drag, startPoint x: 1202, startPoint y: 168, endPoint x: 782, endPoint y: 187, distance: 421.0
click at [782, 187] on div "Contacts Actions Contact Import Contacts Filters 6201 ID Unit Number Contact Na…" at bounding box center [666, 386] width 1267 height 555
click at [584, 270] on div "NG [PERSON_NAME]" at bounding box center [537, 267] width 139 height 22
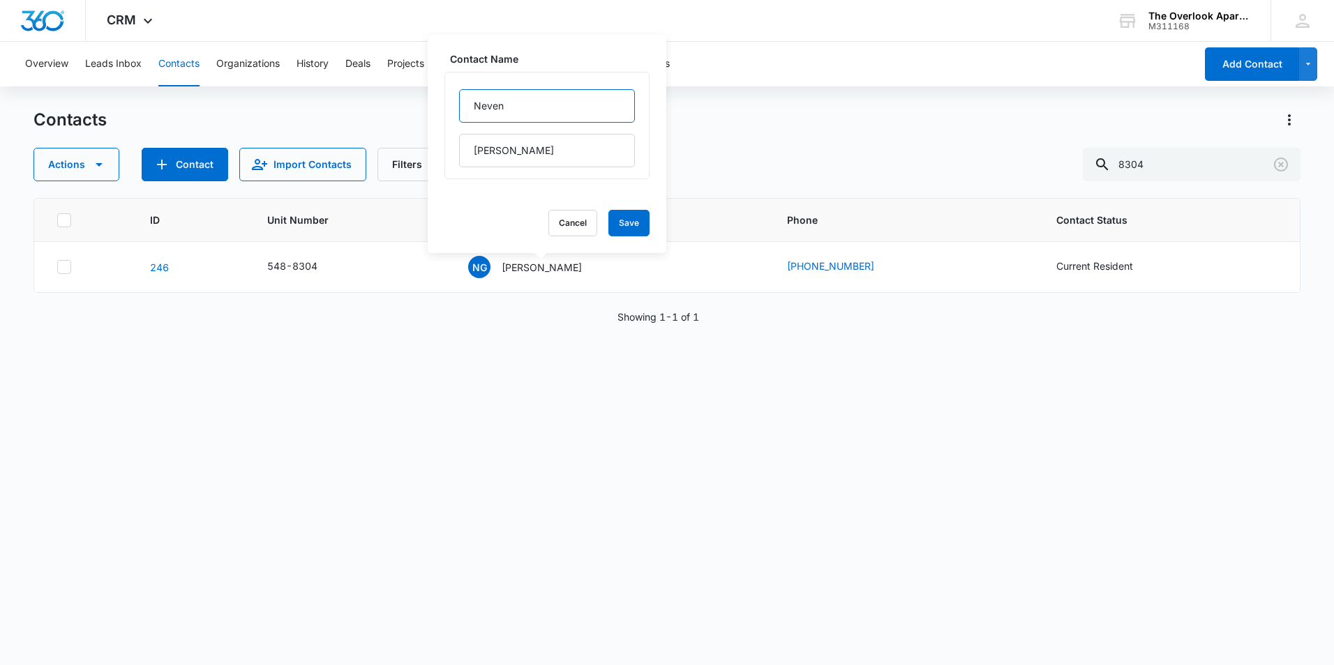
drag, startPoint x: 539, startPoint y: 113, endPoint x: 425, endPoint y: 121, distance: 114.0
click at [425, 121] on div "Contacts Actions Contact Import Contacts Filters 8304 ID Unit Number Contact Na…" at bounding box center [666, 386] width 1267 height 555
drag, startPoint x: 566, startPoint y: 99, endPoint x: 395, endPoint y: 112, distance: 172.0
click at [395, 112] on div "Contacts Actions Contact Import Contacts Filters 8304 ID Unit Number Contact Na…" at bounding box center [666, 386] width 1267 height 555
drag, startPoint x: 518, startPoint y: 110, endPoint x: 455, endPoint y: 114, distance: 62.9
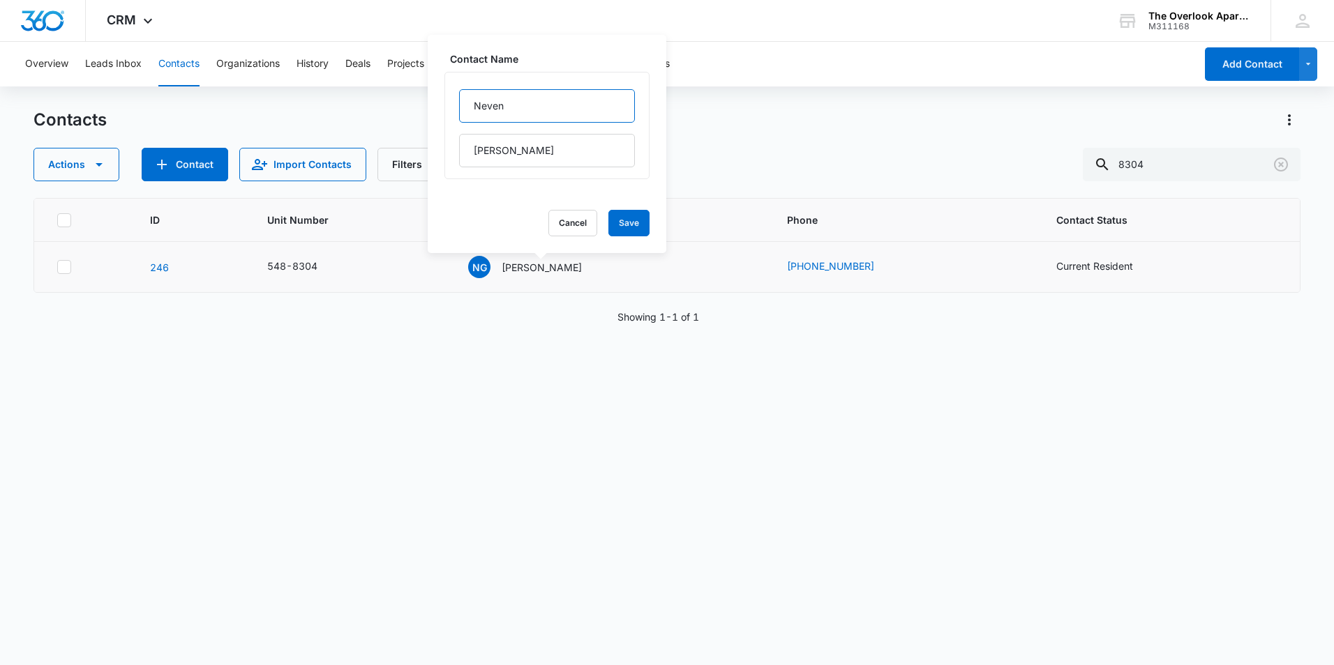
click at [455, 114] on div "[PERSON_NAME]" at bounding box center [546, 125] width 205 height 107
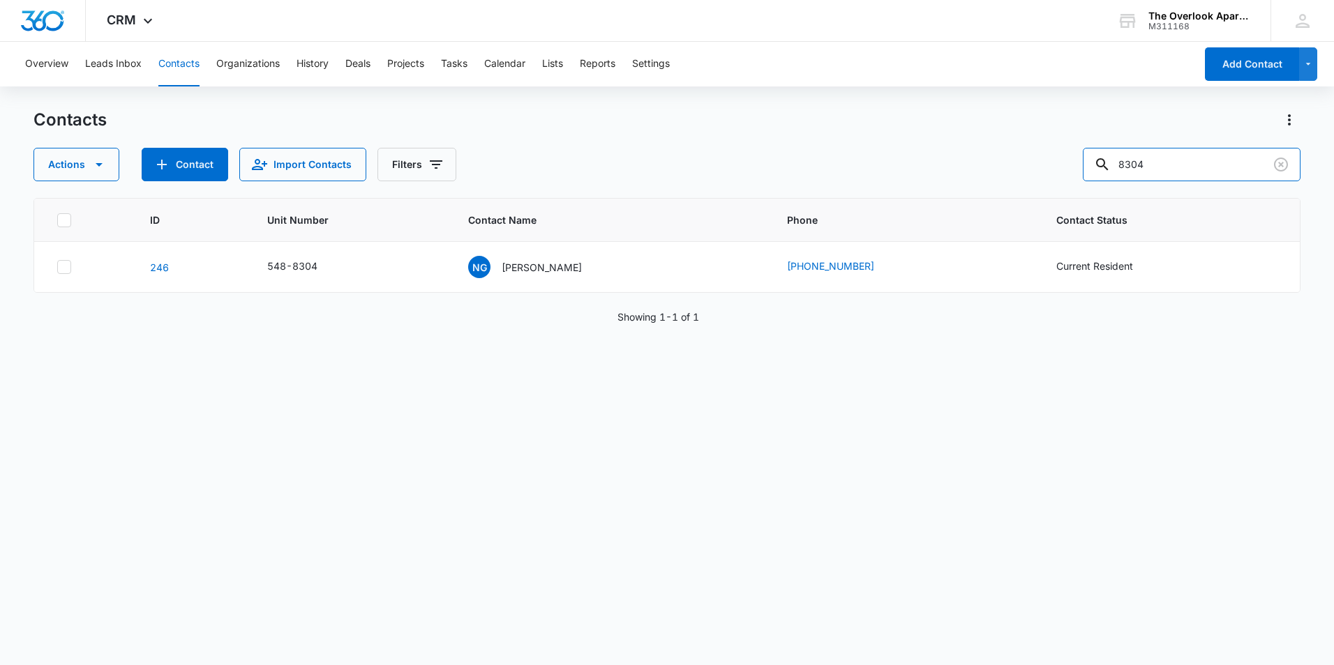
drag, startPoint x: 1186, startPoint y: 157, endPoint x: 902, endPoint y: 172, distance: 284.2
click at [891, 176] on div "Actions Contact Import Contacts Filters 8304" at bounding box center [666, 164] width 1267 height 33
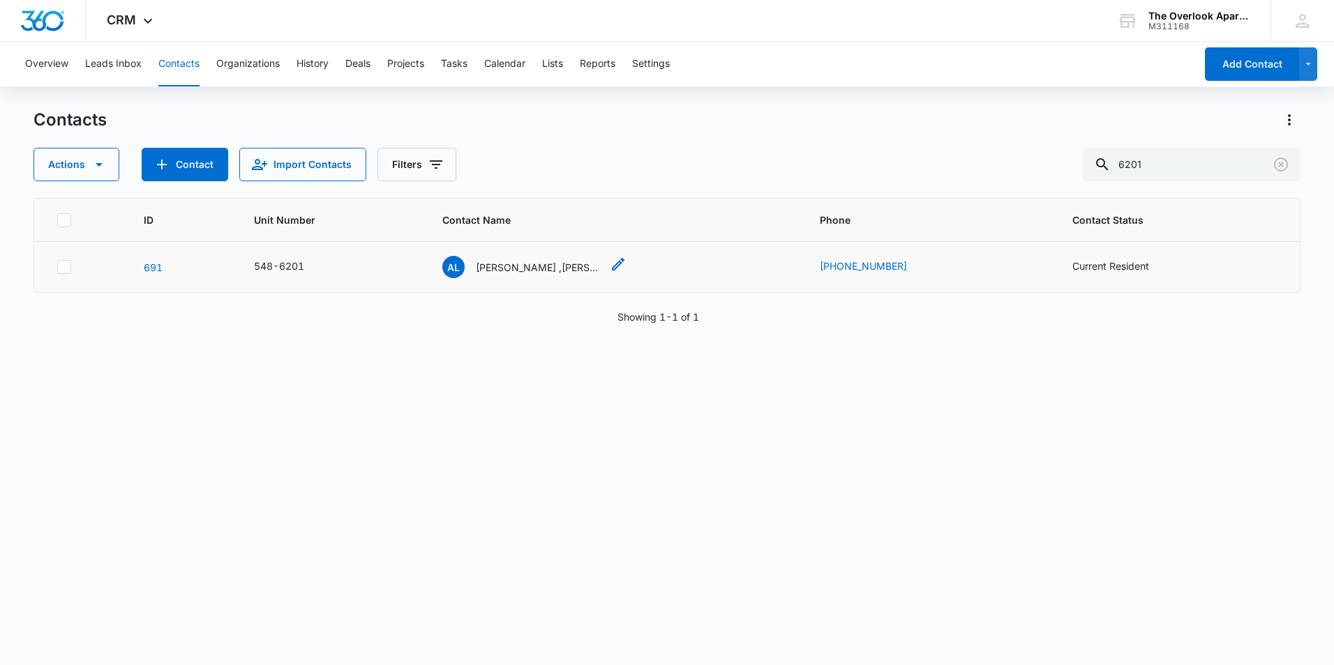
click at [618, 262] on icon "Contact Name - Alyssa Laufer ,Amani Porter & Aliyah Porter - Select to Edit Fie…" at bounding box center [618, 264] width 17 height 17
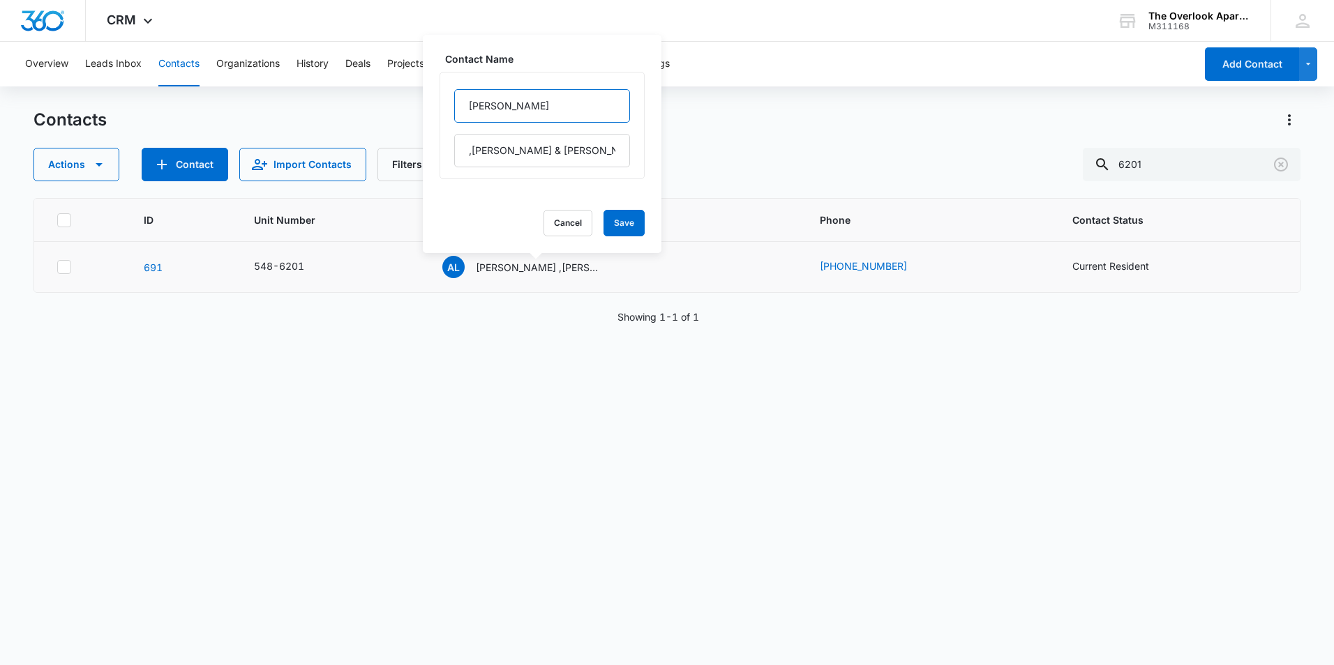
drag, startPoint x: 538, startPoint y: 104, endPoint x: 453, endPoint y: 109, distance: 85.2
click at [453, 109] on div "[PERSON_NAME] ,[PERSON_NAME] & [PERSON_NAME]" at bounding box center [541, 125] width 205 height 107
drag, startPoint x: 1200, startPoint y: 162, endPoint x: 932, endPoint y: 175, distance: 268.9
click at [933, 183] on div "Contacts Actions Contact Import Contacts Filters 6201 ID Unit Number Contact Na…" at bounding box center [666, 386] width 1267 height 555
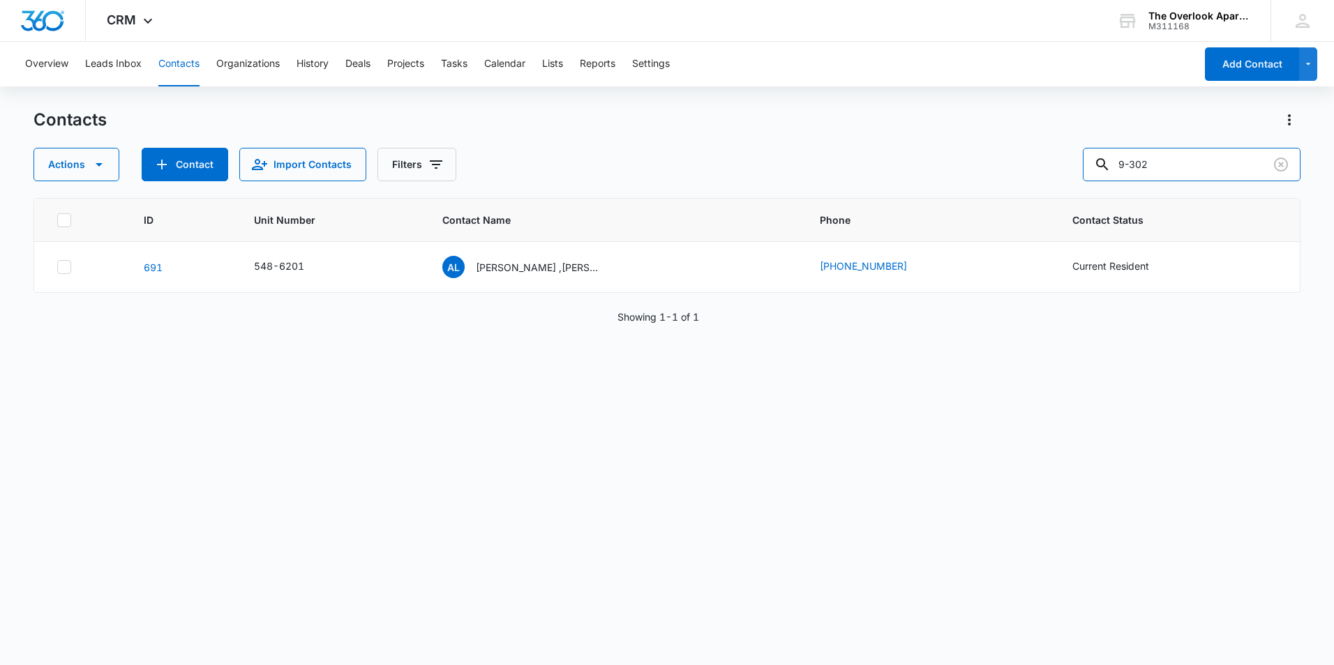
type input "9-302"
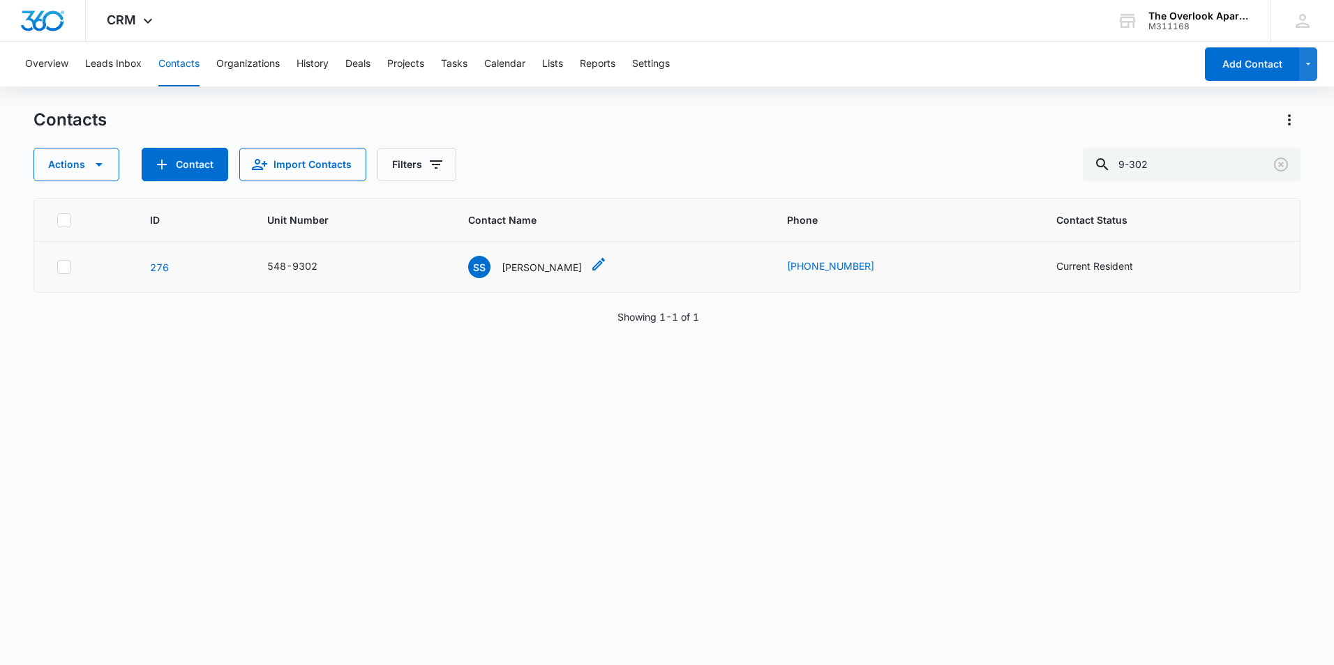
click at [590, 268] on icon "Contact Name - Sierra Shaw - Select to Edit Field" at bounding box center [598, 264] width 17 height 17
drag, startPoint x: 525, startPoint y: 114, endPoint x: 451, endPoint y: 119, distance: 74.1
click at [451, 119] on div "[PERSON_NAME]" at bounding box center [548, 125] width 205 height 107
click at [981, 418] on div "ID Unit Number Contact Name Phone Contact Status [PHONE_NUMBER] SS Sierra [PERS…" at bounding box center [666, 422] width 1267 height 449
